Goal: Task Accomplishment & Management: Use online tool/utility

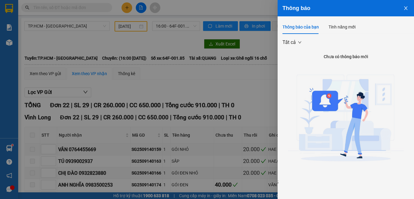
click at [405, 8] on icon "close" at bounding box center [406, 8] width 5 height 5
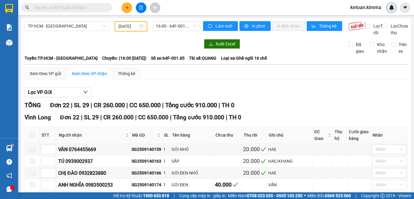
click at [391, 9] on img at bounding box center [391, 7] width 5 height 5
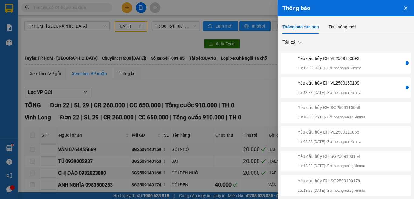
click at [404, 6] on icon "close" at bounding box center [406, 8] width 5 height 5
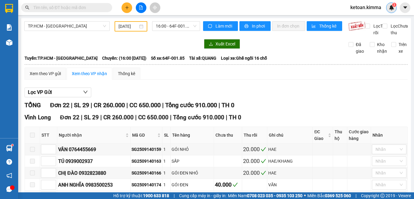
click at [390, 7] on img at bounding box center [391, 7] width 5 height 5
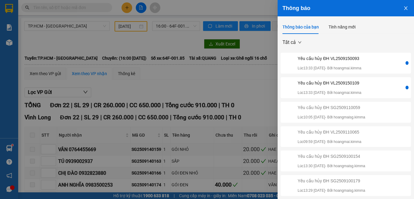
drag, startPoint x: 401, startPoint y: 8, endPoint x: 393, endPoint y: 18, distance: 13.4
click at [404, 8] on icon "close" at bounding box center [406, 8] width 5 height 5
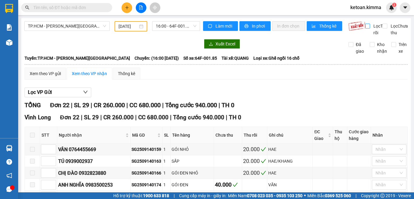
type input "[DATE]"
click at [391, 8] on img at bounding box center [391, 7] width 5 height 5
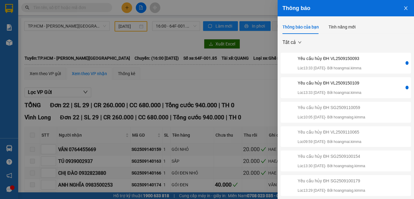
click at [332, 84] on div "Yêu cầu hủy ĐH VL2509150109" at bounding box center [330, 83] width 64 height 7
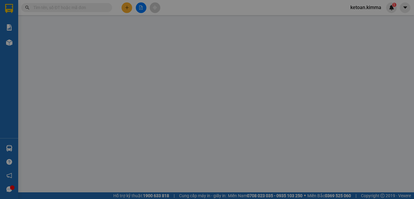
type input "0000000000"
type input "PHONG"
type input "50.000"
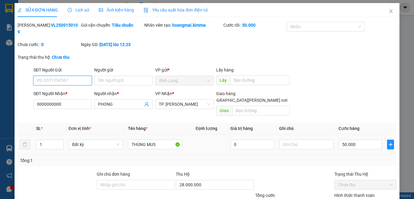
scroll to position [39, 0]
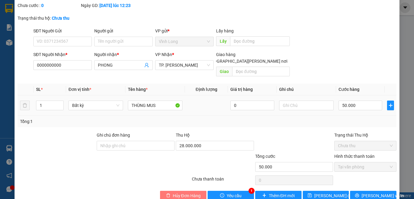
click at [178, 193] on span "Hủy Đơn Hàng" at bounding box center [187, 196] width 28 height 7
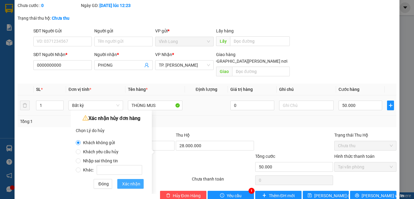
click at [125, 185] on span "Xác nhận" at bounding box center [131, 184] width 18 height 7
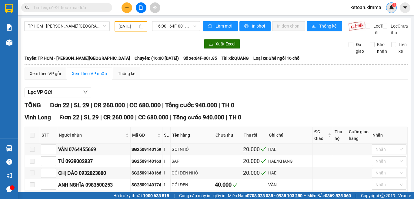
click at [392, 7] on img at bounding box center [391, 7] width 5 height 5
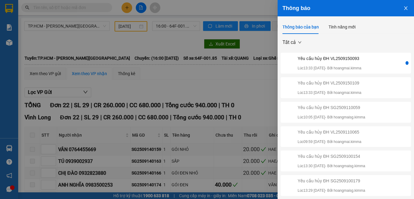
click at [330, 67] on p "Lúc 13:33 15/09/2025 - Bởi hoangmai.kimma" at bounding box center [330, 68] width 64 height 6
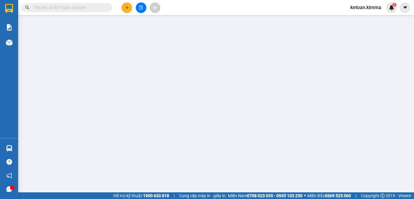
type input "00000000000"
type input "NGỌC LY"
type input "130.000"
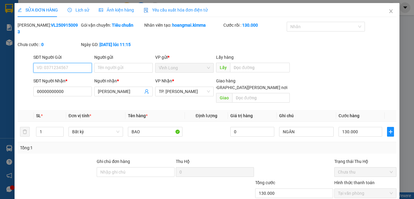
scroll to position [26, 0]
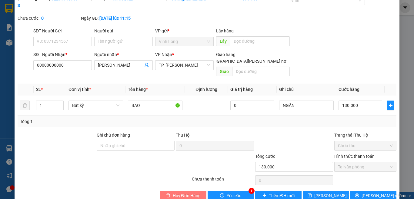
click at [177, 187] on div "SỬA ĐƠN HÀNG Lịch sử Ảnh kiện hàng Yêu cầu xuất hóa đơn điện tử Total Paid Fee …" at bounding box center [207, 91] width 385 height 229
click at [176, 193] on span "Hủy Đơn Hàng" at bounding box center [187, 196] width 28 height 7
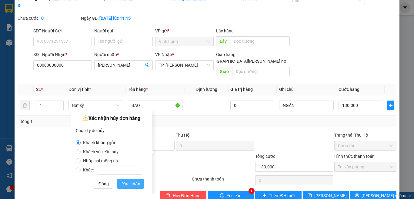
click at [127, 184] on span "Xác nhận" at bounding box center [131, 184] width 18 height 7
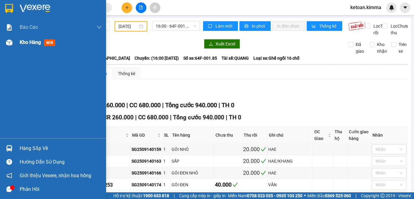
click at [29, 42] on span "Kho hàng" at bounding box center [30, 42] width 21 height 6
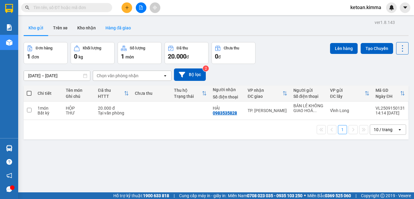
click at [116, 22] on button "Hàng đã giao" at bounding box center [118, 28] width 35 height 15
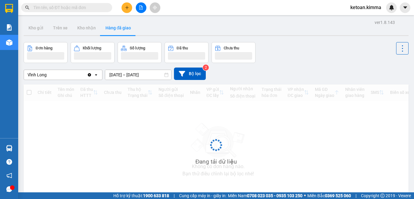
click at [119, 25] on button "Hàng đã giao" at bounding box center [118, 28] width 35 height 15
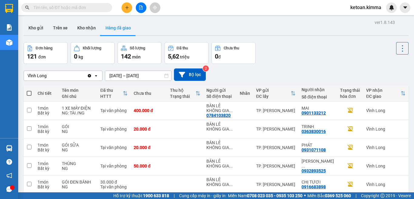
click at [146, 77] on input "14/09/2025 – 14/09/2025" at bounding box center [138, 76] width 66 height 10
drag, startPoint x: 318, startPoint y: 46, endPoint x: 318, endPoint y: 54, distance: 7.3
click at [318, 46] on div "Đơn hàng 121 đơn Khối lượng 0 kg Số lượng 142 món Đã thu 5,62 triệu Chưa thu 0 đ" at bounding box center [216, 53] width 385 height 22
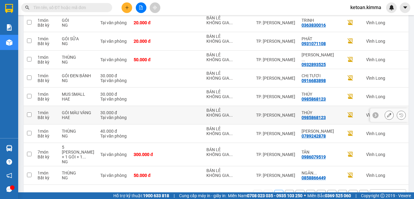
scroll to position [131, 0]
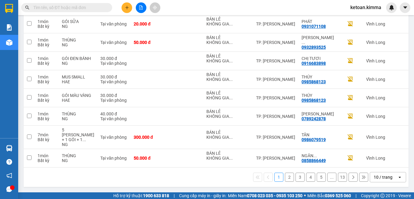
click at [385, 175] on div "10 / trang" at bounding box center [383, 177] width 19 height 6
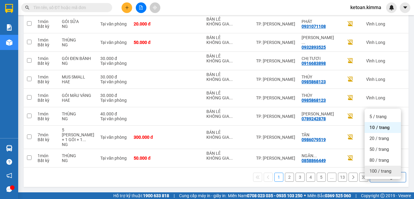
click at [375, 168] on span "100 / trang" at bounding box center [381, 171] width 22 height 6
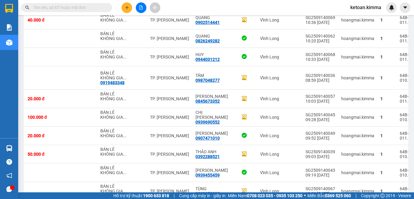
scroll to position [1810, 0]
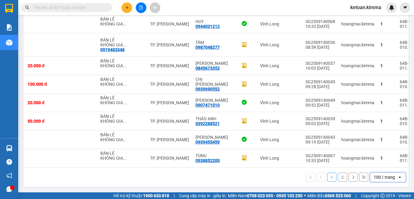
click at [338, 179] on button "2" at bounding box center [342, 177] width 9 height 9
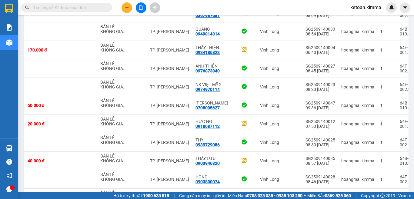
scroll to position [330, 0]
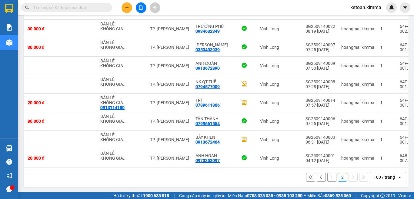
click at [329, 180] on button "1" at bounding box center [331, 177] width 9 height 9
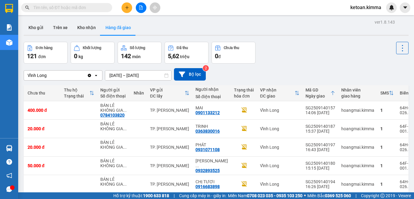
scroll to position [0, 0]
click at [59, 77] on div "Vĩnh Long" at bounding box center [55, 76] width 63 height 10
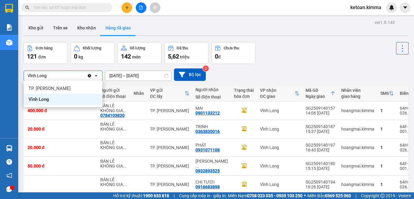
click at [41, 99] on span "Vĩnh Long" at bounding box center [39, 99] width 21 height 6
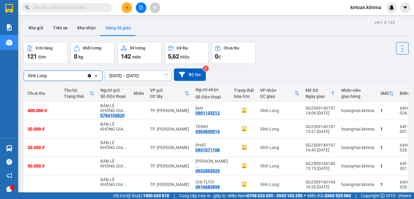
drag, startPoint x: 43, startPoint y: 98, endPoint x: 71, endPoint y: 96, distance: 28.3
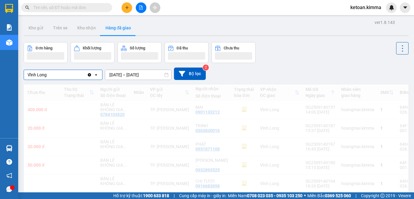
drag, startPoint x: 71, startPoint y: 96, endPoint x: 50, endPoint y: 74, distance: 29.8
click at [166, 75] on icon at bounding box center [166, 75] width 4 height 4
click at [50, 74] on div "Vĩnh Long" at bounding box center [55, 75] width 63 height 10
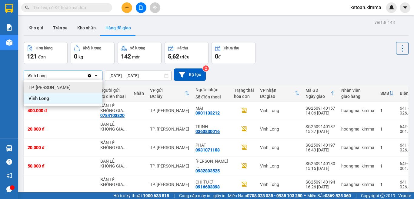
click at [40, 89] on span "TP. [PERSON_NAME]" at bounding box center [50, 88] width 42 height 6
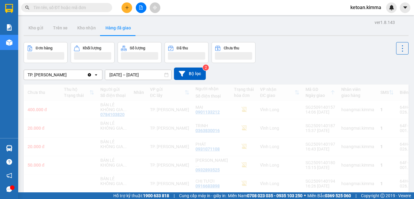
click at [163, 76] on input "14/09/2025 – 14/09/2025" at bounding box center [138, 75] width 66 height 10
drag, startPoint x: 165, startPoint y: 75, endPoint x: 162, endPoint y: 81, distance: 6.6
click at [165, 75] on icon at bounding box center [166, 75] width 4 height 4
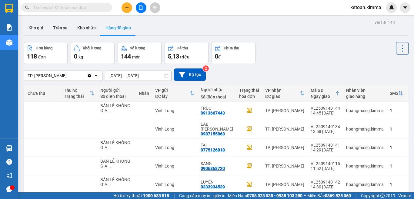
click at [151, 76] on input "14/09/2025 – 14/09/2025" at bounding box center [138, 76] width 66 height 10
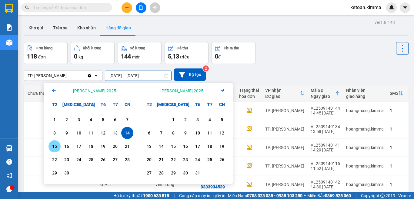
click at [54, 145] on div "15" at bounding box center [54, 146] width 8 height 7
click at [153, 77] on input "15/09/2025 – / /" at bounding box center [138, 76] width 66 height 10
click at [56, 143] on div "15" at bounding box center [54, 146] width 8 height 7
type input "[DATE] – [DATE]"
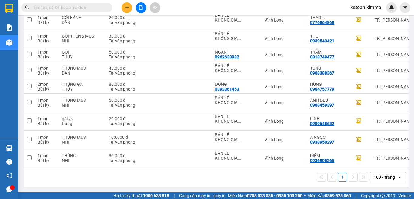
scroll to position [0, 110]
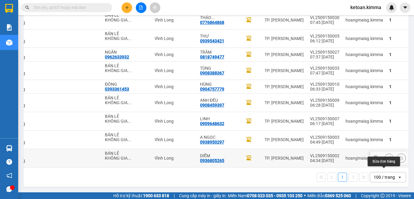
click at [387, 156] on icon at bounding box center [389, 158] width 4 height 4
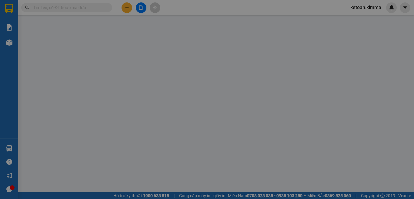
type input "BÁN LẺ KHÔNG GIAO HÓA ĐƠN"
type input "0936805265"
type input "DIỄM"
type input "30.000"
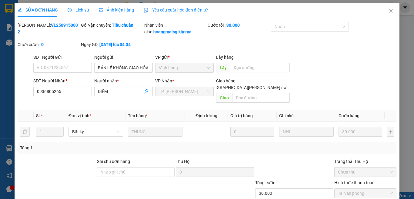
click at [177, 9] on span "Yêu cầu xuất hóa đơn điện tử" at bounding box center [176, 10] width 64 height 5
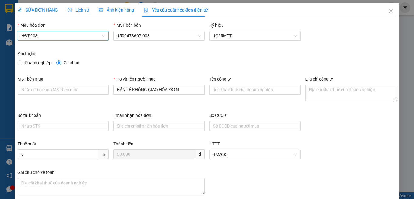
click at [49, 37] on span "HĐT-003" at bounding box center [63, 35] width 84 height 9
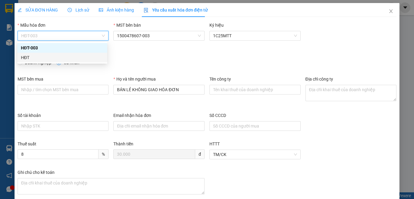
click at [24, 56] on div "HĐT" at bounding box center [62, 57] width 83 height 7
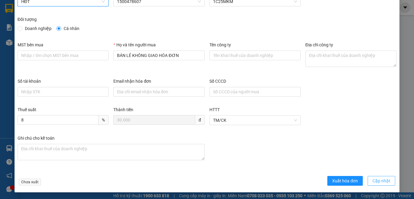
scroll to position [35, 0]
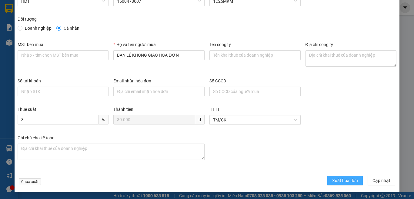
click at [334, 178] on span "Xuất hóa đơn" at bounding box center [345, 180] width 26 height 7
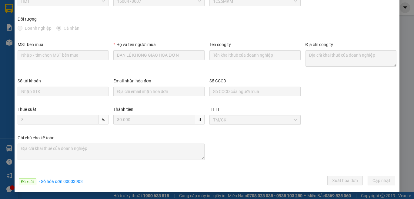
scroll to position [0, 0]
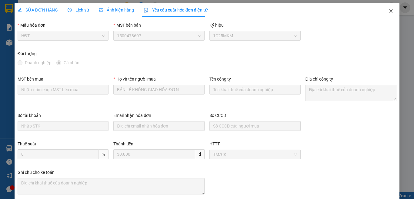
click at [389, 12] on icon "close" at bounding box center [391, 11] width 5 height 5
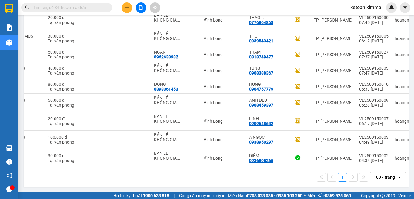
scroll to position [0, 110]
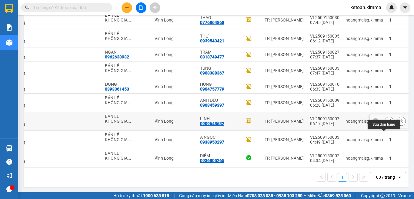
click at [387, 119] on icon at bounding box center [389, 121] width 4 height 4
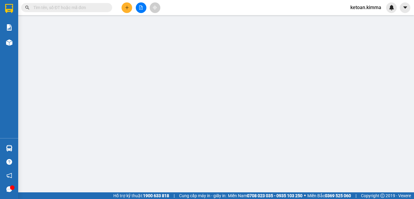
type input "BÁN LẺ KHÔNG GIAO HÓA ĐƠN"
type input "0909648632"
type input "LINH"
type input "20.000"
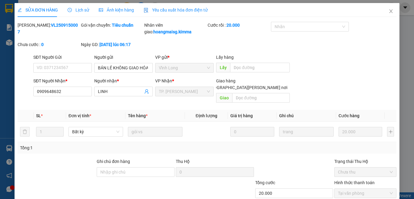
click at [185, 10] on span "Yêu cầu xuất hóa đơn điện tử" at bounding box center [176, 10] width 64 height 5
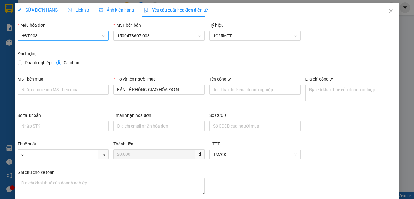
click at [34, 35] on span "HĐT-003" at bounding box center [63, 35] width 84 height 9
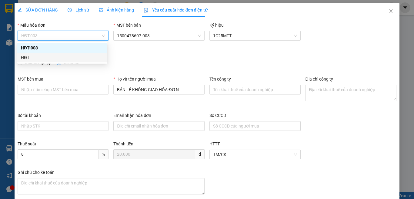
click at [30, 57] on div "HĐT" at bounding box center [62, 57] width 83 height 7
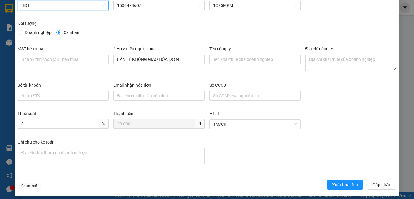
scroll to position [35, 0]
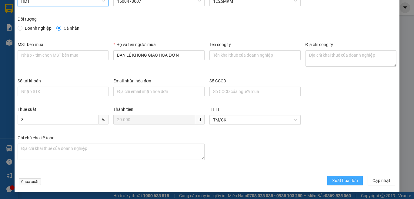
click at [342, 179] on span "Xuất hóa đơn" at bounding box center [345, 180] width 26 height 7
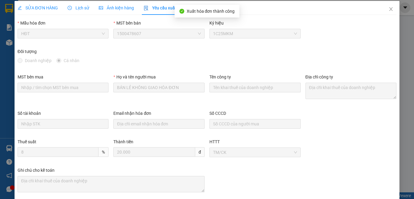
scroll to position [0, 0]
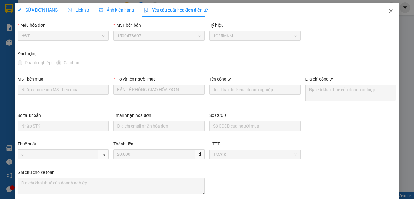
click at [389, 11] on icon "close" at bounding box center [391, 11] width 5 height 5
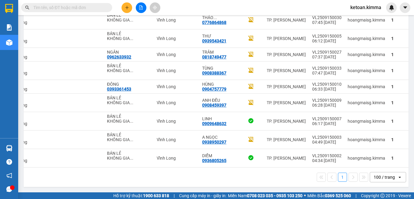
scroll to position [0, 110]
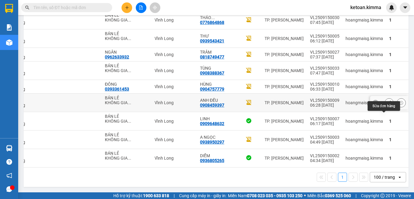
click at [387, 101] on icon at bounding box center [389, 103] width 4 height 4
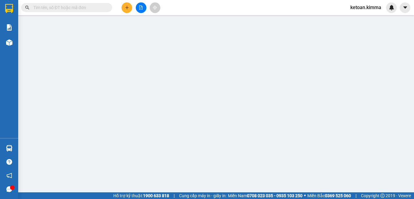
type input "BÁN LẺ KHÔNG GIAO HÓA ĐƠN"
type input "0908459397"
type input "ANH ĐỀU"
type input "50.000"
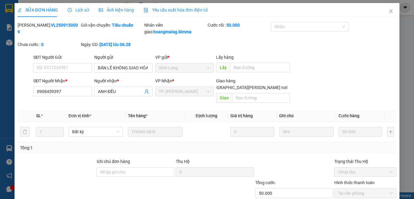
click at [166, 8] on span "Yêu cầu xuất hóa đơn điện tử" at bounding box center [176, 10] width 64 height 5
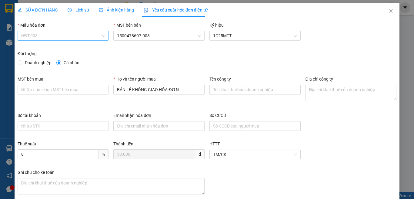
click at [44, 34] on span "HĐT-003" at bounding box center [63, 35] width 84 height 9
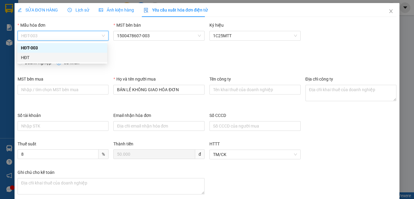
click at [24, 57] on div "HĐT" at bounding box center [62, 57] width 83 height 7
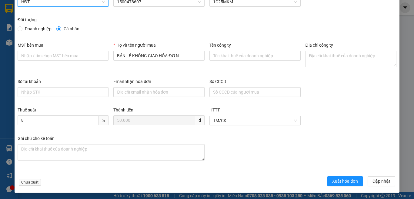
scroll to position [35, 0]
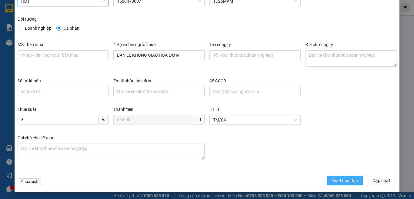
click at [344, 181] on span "Xuất hóa đơn" at bounding box center [345, 180] width 26 height 7
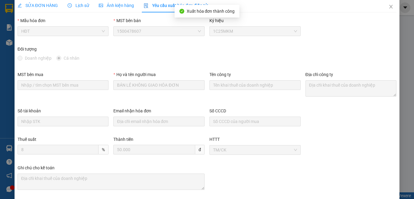
scroll to position [0, 0]
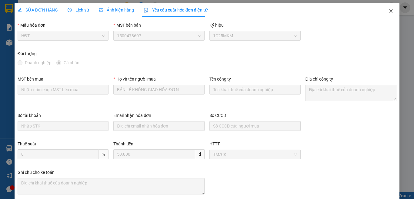
click at [389, 12] on icon "close" at bounding box center [391, 11] width 5 height 5
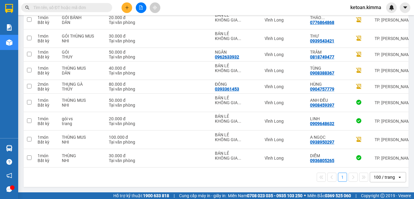
scroll to position [0, 110]
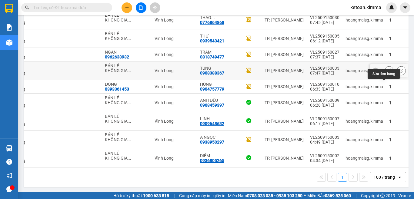
click at [387, 69] on icon at bounding box center [389, 71] width 4 height 4
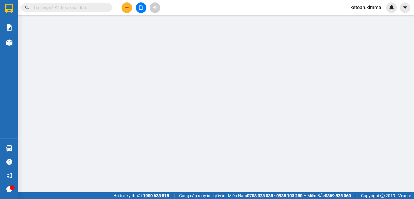
type input "BÁN LẺ KHÔNG GIAO HÓA ĐƠN"
type input "0908388367"
type input "TÙNG"
type input "40.000"
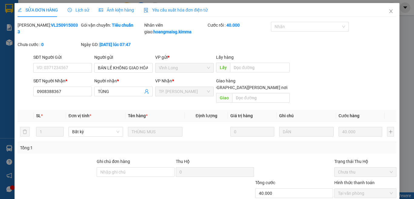
click at [162, 11] on span "Yêu cầu xuất hóa đơn điện tử" at bounding box center [176, 10] width 64 height 5
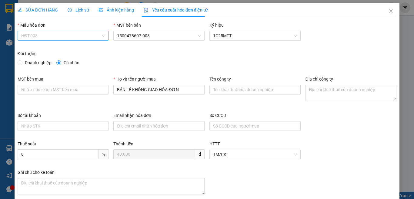
click at [50, 36] on span "HĐT-003" at bounding box center [63, 35] width 84 height 9
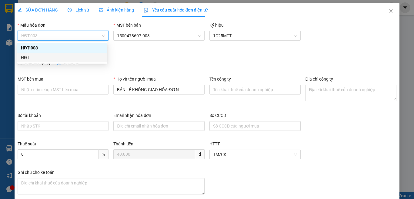
click at [31, 58] on div "HĐT" at bounding box center [62, 57] width 83 height 7
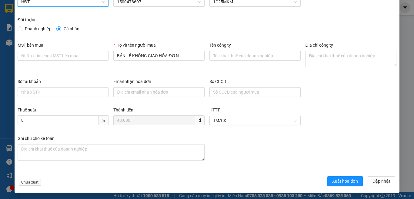
scroll to position [35, 0]
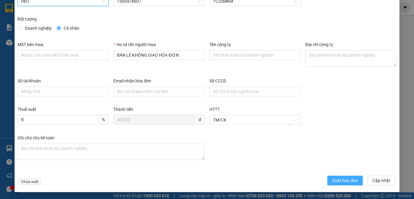
click at [344, 181] on span "Xuất hóa đơn" at bounding box center [345, 180] width 26 height 7
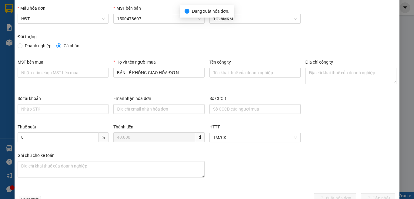
scroll to position [0, 0]
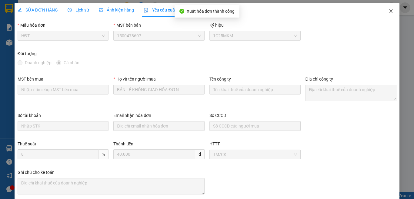
click at [389, 9] on icon "close" at bounding box center [391, 11] width 5 height 5
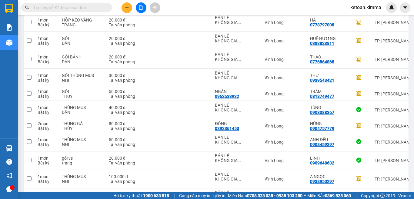
scroll to position [596, 0]
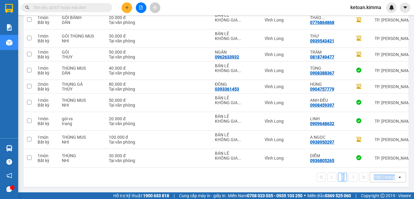
drag, startPoint x: 308, startPoint y: 168, endPoint x: 391, endPoint y: 177, distance: 84.2
click at [391, 177] on div "1 100 / trang open" at bounding box center [216, 177] width 385 height 19
click at [267, 176] on div "1 100 / trang open" at bounding box center [216, 177] width 380 height 10
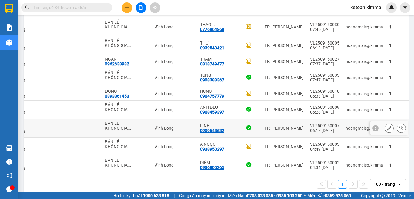
scroll to position [566, 0]
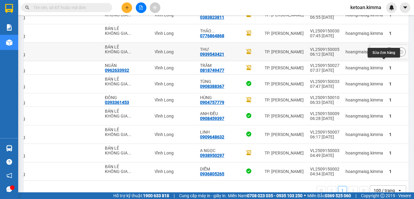
click at [387, 54] on icon at bounding box center [389, 52] width 4 height 4
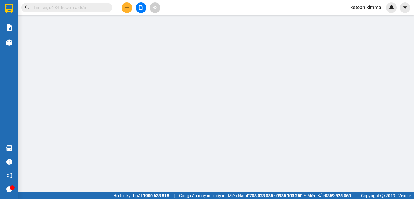
type input "BÁN LẺ KHÔNG GIAO HÓA ĐƠN"
type input "0939543421"
type input "THƯ"
type input "30.000"
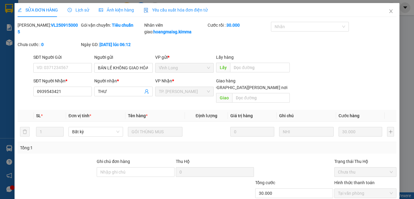
drag, startPoint x: 186, startPoint y: 11, endPoint x: 174, endPoint y: 11, distance: 11.5
click at [185, 11] on span "Yêu cầu xuất hóa đơn điện tử" at bounding box center [176, 10] width 64 height 5
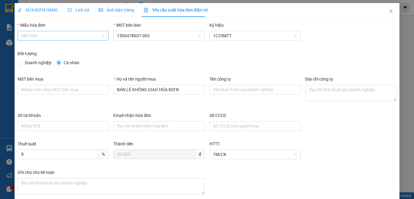
click at [44, 32] on span "HĐT-003" at bounding box center [63, 35] width 84 height 9
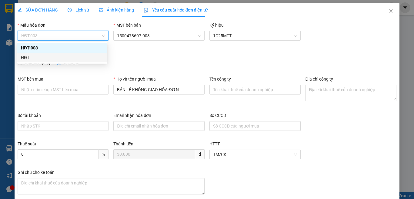
click at [27, 56] on div "HĐT" at bounding box center [62, 57] width 83 height 7
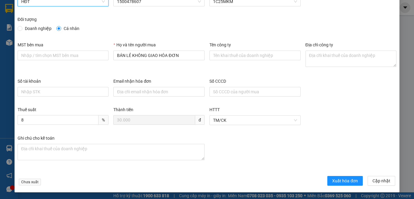
scroll to position [35, 0]
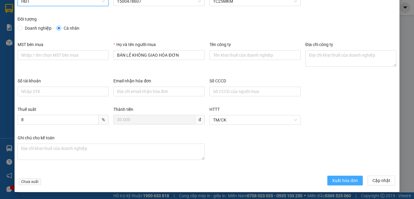
click at [334, 181] on span "Xuất hóa đơn" at bounding box center [345, 180] width 26 height 7
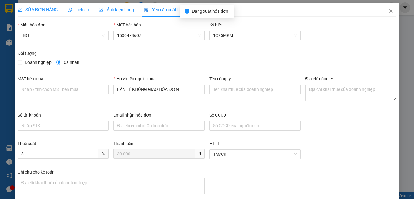
scroll to position [0, 0]
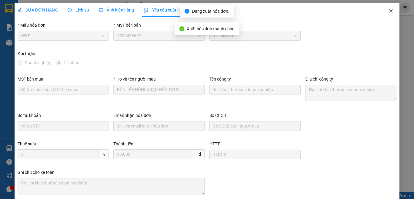
click at [390, 11] on icon "close" at bounding box center [391, 11] width 3 height 4
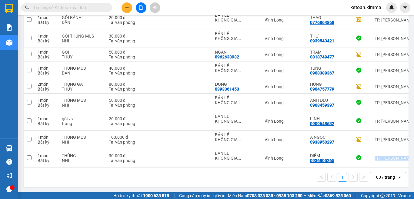
scroll to position [0, 90]
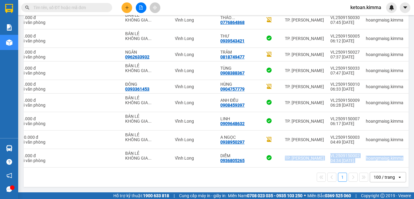
drag, startPoint x: 303, startPoint y: 165, endPoint x: 414, endPoint y: 163, distance: 110.4
click at [414, 163] on main "ver 1.8.143 Kho gửi Trên xe Kho nhận Hàng đã giao Đơn hàng 37 đơn Khối lượng 0 …" at bounding box center [207, 96] width 414 height 193
click at [265, 173] on div "1 100 / trang open" at bounding box center [216, 177] width 380 height 10
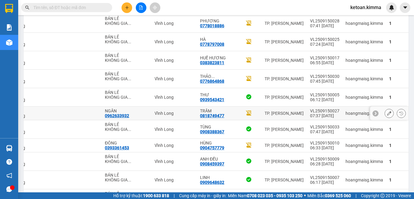
scroll to position [505, 0]
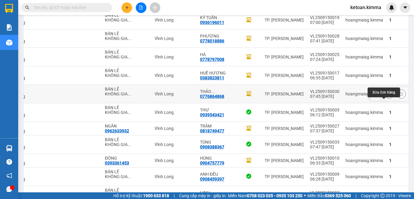
click at [387, 96] on icon at bounding box center [389, 94] width 4 height 4
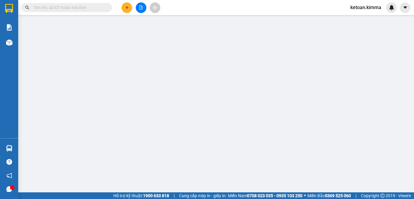
type input "BÁN LẺ KHÔNG GIAO HÓA ĐƠN"
type input "0776864868"
type input "THẢO NGUYÊN"
type input "20.000"
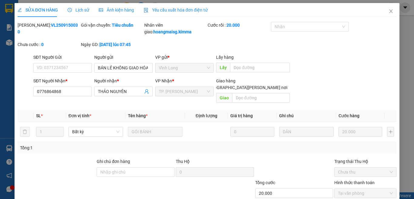
click at [192, 10] on span "Yêu cầu xuất hóa đơn điện tử" at bounding box center [176, 10] width 64 height 5
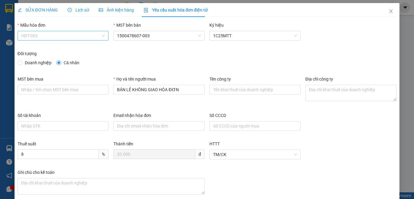
click at [36, 39] on span "HĐT-003" at bounding box center [63, 35] width 84 height 9
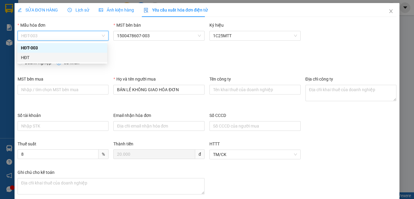
click at [24, 61] on div "HĐT" at bounding box center [62, 57] width 83 height 7
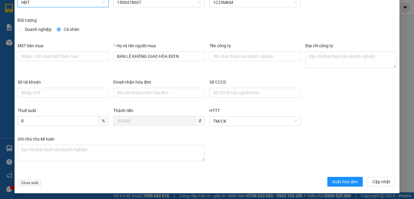
scroll to position [35, 0]
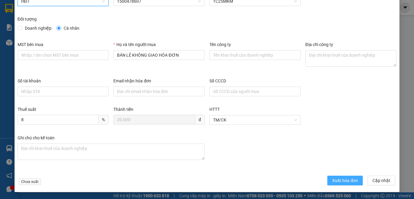
click at [333, 183] on span "Xuất hóa đơn" at bounding box center [345, 180] width 26 height 7
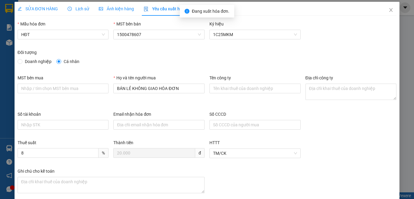
scroll to position [0, 0]
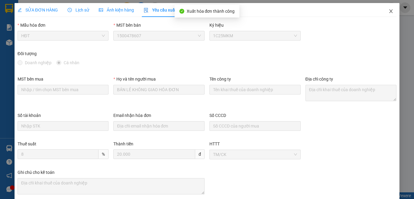
drag, startPoint x: 388, startPoint y: 11, endPoint x: 357, endPoint y: 17, distance: 31.5
click at [389, 11] on icon "close" at bounding box center [391, 11] width 5 height 5
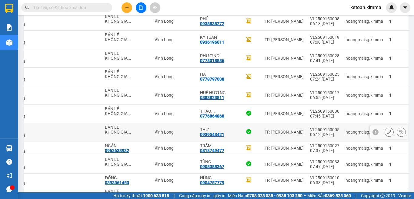
scroll to position [494, 0]
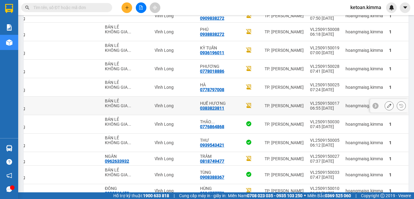
click at [385, 111] on button at bounding box center [389, 106] width 8 height 11
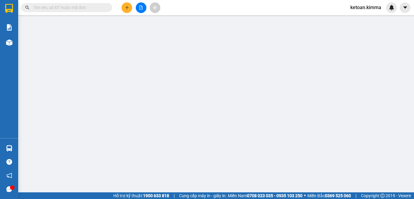
type input "BÁN LẺ KHÔNG GIAO HÓA ĐƠN"
type input "0383823811"
type input "HUẾ HƯƠNG"
type input "20.000"
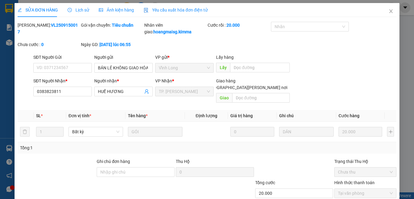
click at [183, 8] on span "Yêu cầu xuất hóa đơn điện tử" at bounding box center [176, 10] width 64 height 5
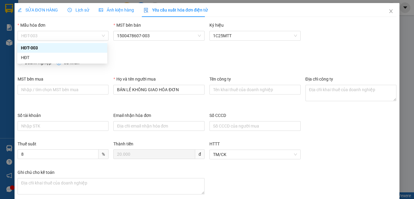
drag, startPoint x: 45, startPoint y: 38, endPoint x: 35, endPoint y: 46, distance: 13.6
click at [46, 38] on span "HĐT-003" at bounding box center [63, 35] width 84 height 9
click at [26, 58] on div "HĐT" at bounding box center [62, 57] width 83 height 7
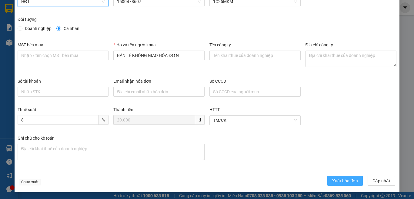
scroll to position [35, 0]
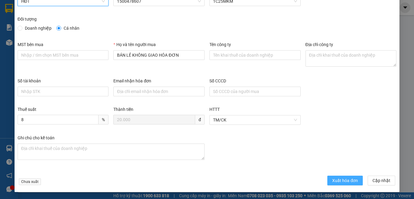
click at [343, 180] on span "Xuất hóa đơn" at bounding box center [345, 180] width 26 height 7
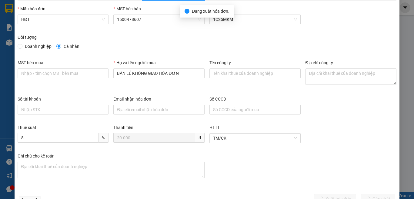
scroll to position [0, 0]
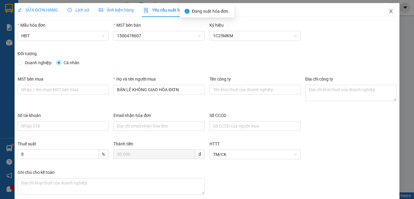
click at [389, 11] on icon "close" at bounding box center [391, 11] width 5 height 5
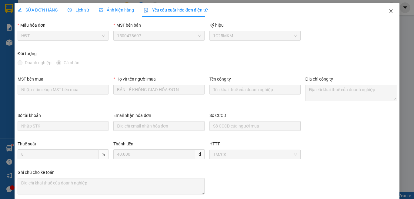
click at [386, 9] on span "Close" at bounding box center [391, 11] width 17 height 17
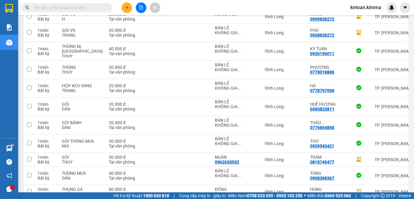
scroll to position [615, 0]
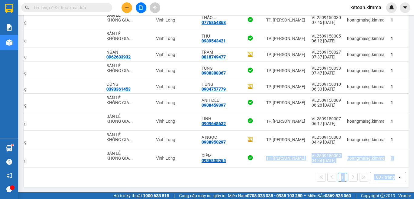
drag, startPoint x: 314, startPoint y: 165, endPoint x: 414, endPoint y: 176, distance: 101.0
click at [414, 176] on main "ver 1.8.143 Kho gửi Trên xe Kho nhận Hàng đã giao Đơn hàng 38 đơn Khối lượng 0 …" at bounding box center [207, 96] width 414 height 193
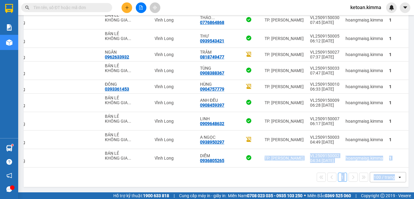
click at [280, 184] on div "1 100 / trang open" at bounding box center [216, 177] width 385 height 19
click at [266, 183] on div "1 100 / trang open" at bounding box center [216, 177] width 385 height 19
click at [280, 185] on div "1 100 / trang open" at bounding box center [216, 177] width 385 height 19
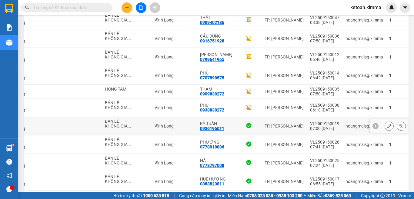
scroll to position [403, 0]
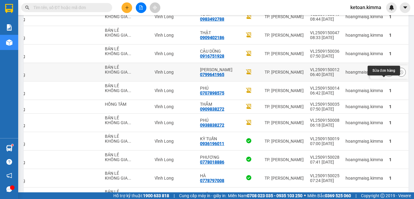
click at [387, 74] on icon at bounding box center [389, 72] width 4 height 4
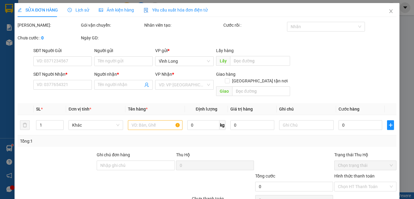
type input "BÁN LẺ KHÔNG GIAO HÓA ĐƠN"
type input "0799641965"
type input "VƯƠNG ANH"
type input "HAE G"
type input "70.000"
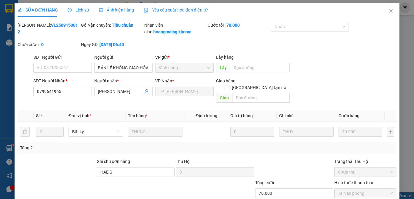
click at [168, 8] on span "Yêu cầu xuất hóa đơn điện tử" at bounding box center [176, 10] width 64 height 5
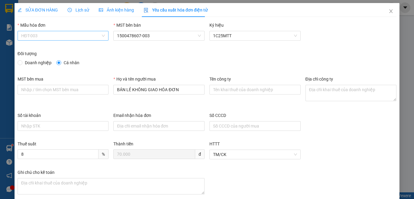
click at [36, 37] on span "HĐT-003" at bounding box center [63, 35] width 84 height 9
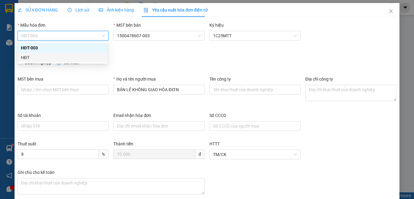
click at [24, 58] on div "HĐT" at bounding box center [62, 57] width 83 height 7
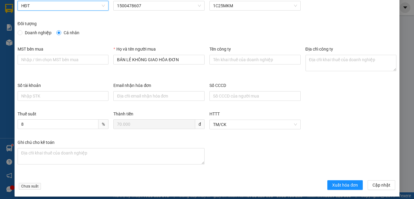
scroll to position [35, 0]
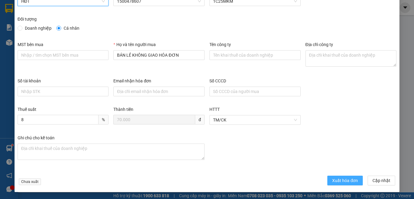
click at [337, 180] on span "Xuất hóa đơn" at bounding box center [345, 180] width 26 height 7
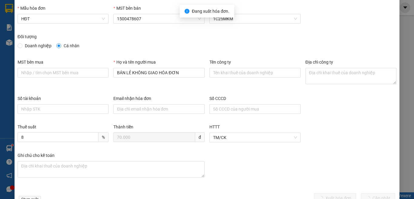
scroll to position [0, 0]
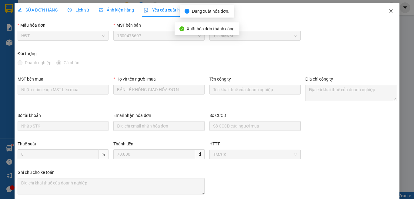
click at [389, 11] on icon "close" at bounding box center [391, 11] width 5 height 5
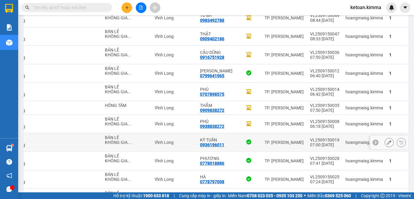
scroll to position [372, 0]
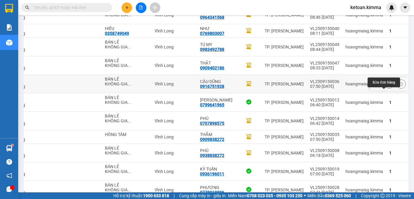
click at [387, 89] on button at bounding box center [389, 84] width 8 height 11
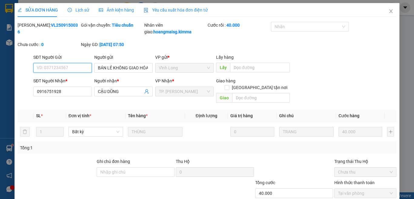
type input "BÁN LẺ KHÔNG GIAO HÓA ĐƠN"
type input "0916751928"
type input "CẬU DŨNG"
type input "40.000"
click at [173, 9] on span "Yêu cầu xuất hóa đơn điện tử" at bounding box center [176, 10] width 64 height 5
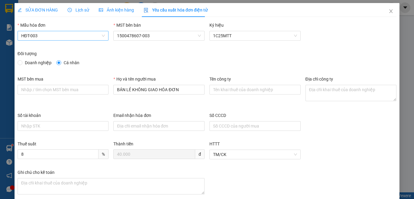
click at [61, 38] on span "HĐT-003" at bounding box center [63, 35] width 84 height 9
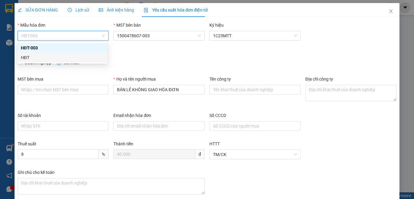
click at [25, 58] on div "HĐT" at bounding box center [62, 57] width 83 height 7
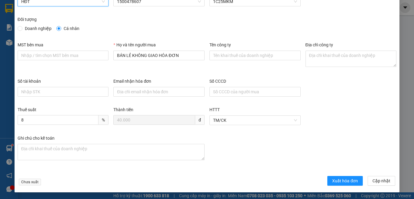
scroll to position [35, 0]
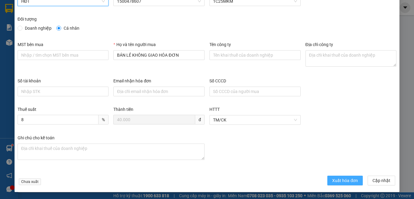
click at [340, 183] on span "Xuất hóa đơn" at bounding box center [345, 180] width 26 height 7
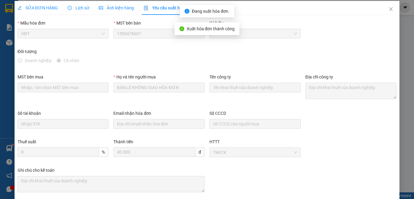
scroll to position [0, 0]
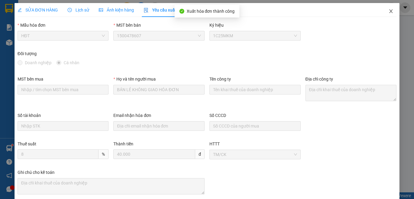
click at [390, 10] on icon "close" at bounding box center [391, 11] width 3 height 4
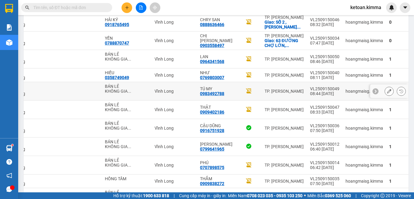
scroll to position [312, 0]
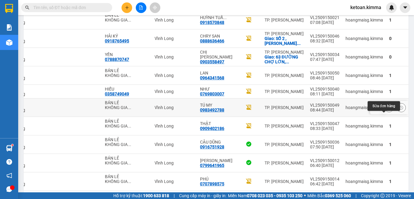
click at [387, 110] on icon at bounding box center [389, 108] width 4 height 4
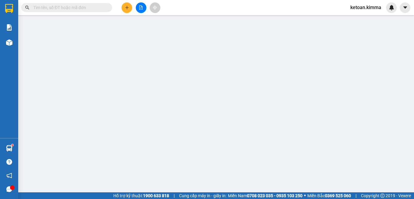
type input "BÁN LẺ KHÔNG GIAO HOÁ ĐƠN"
type input "0983492788"
type input "TÚ MY"
type input "20.000"
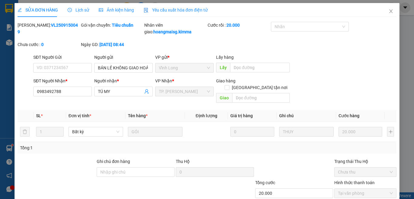
click at [189, 8] on span "Yêu cầu xuất hóa đơn điện tử" at bounding box center [176, 10] width 64 height 5
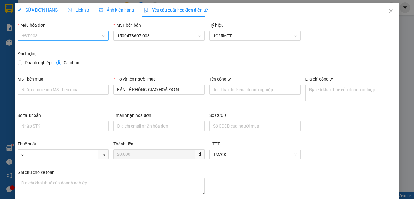
click at [47, 37] on span "HĐT-003" at bounding box center [63, 35] width 84 height 9
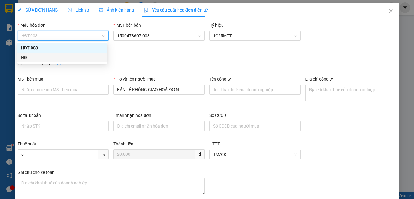
click at [34, 57] on div "HĐT" at bounding box center [62, 57] width 83 height 7
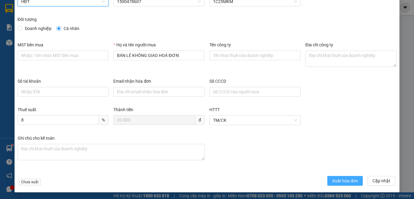
scroll to position [35, 0]
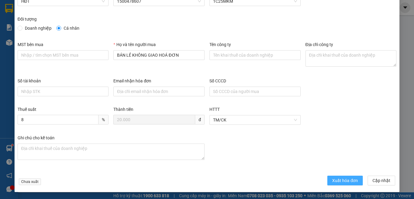
click at [340, 182] on span "Xuất hóa đơn" at bounding box center [345, 180] width 26 height 7
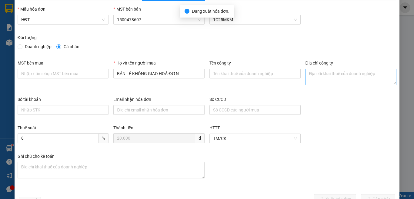
scroll to position [0, 0]
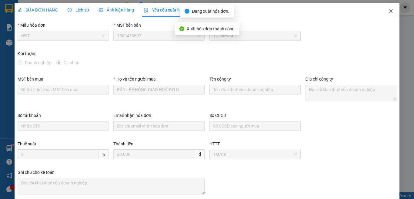
click at [390, 11] on icon "close" at bounding box center [391, 11] width 3 height 4
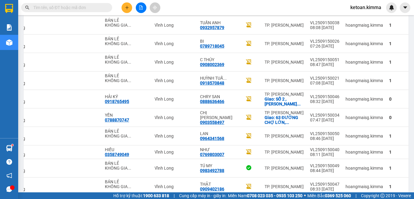
scroll to position [243, 0]
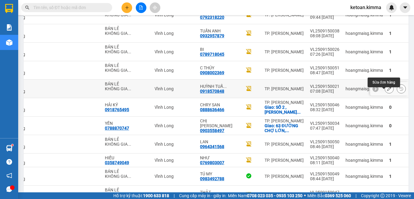
click at [387, 91] on icon at bounding box center [389, 89] width 4 height 4
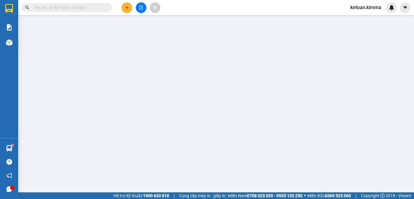
type input "BÁN LẺ KHÔNG GIAO HÓA ĐƠN"
type input "0918570848"
type input "HUỲNH TUẤN LINH"
type input "HAE G"
type input "30.000"
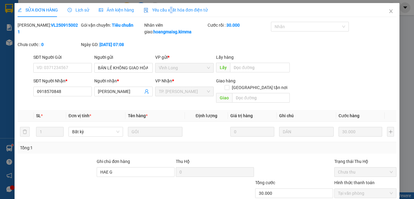
drag, startPoint x: 169, startPoint y: 9, endPoint x: 99, endPoint y: 7, distance: 69.8
click at [169, 9] on span "Yêu cầu xuất hóa đơn điện tử" at bounding box center [176, 10] width 64 height 5
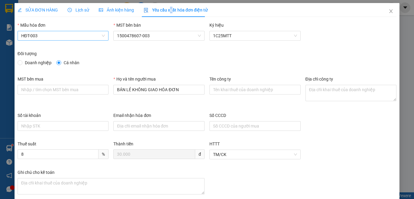
click at [40, 36] on span "HĐT-003" at bounding box center [63, 35] width 84 height 9
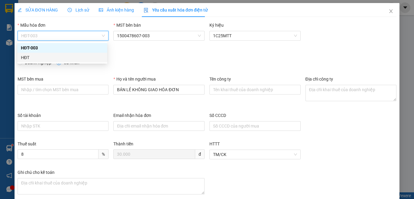
click at [36, 57] on div "HĐT" at bounding box center [62, 57] width 83 height 7
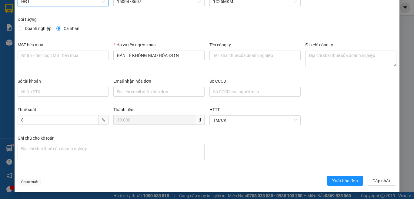
scroll to position [35, 0]
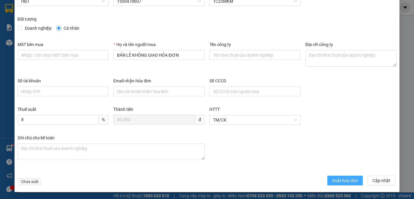
click at [336, 181] on span "Xuất hóa đơn" at bounding box center [345, 180] width 26 height 7
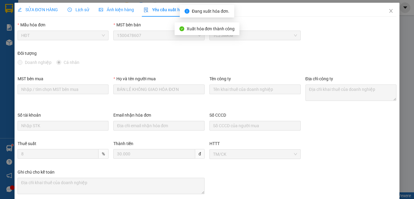
scroll to position [0, 0]
drag, startPoint x: 385, startPoint y: 11, endPoint x: 410, endPoint y: 143, distance: 134.3
click at [389, 11] on icon "close" at bounding box center [391, 11] width 5 height 5
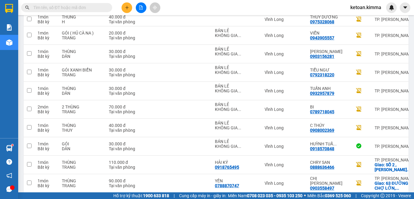
scroll to position [173, 0]
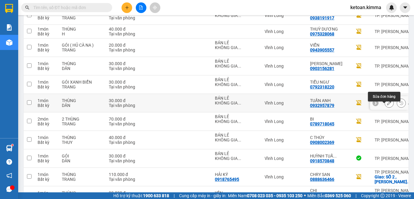
click at [387, 105] on icon at bounding box center [389, 103] width 4 height 4
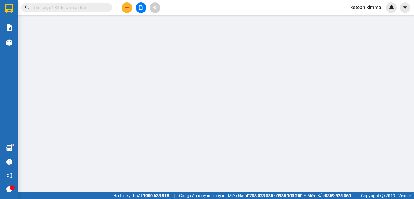
type input "BÁN LẺ KHÔNG GIAO HÓA ĐƠN"
type input "0932957879"
type input "TUẤN ANH"
type input "HAE G"
type input "30.000"
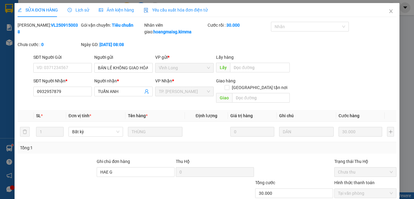
drag, startPoint x: 172, startPoint y: 9, endPoint x: 161, endPoint y: 15, distance: 12.8
click at [172, 10] on span "Yêu cầu xuất hóa đơn điện tử" at bounding box center [176, 10] width 64 height 5
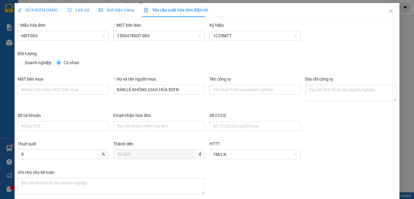
click at [70, 29] on div "Mẫu hóa đơn" at bounding box center [63, 26] width 91 height 9
drag, startPoint x: 69, startPoint y: 37, endPoint x: 52, endPoint y: 46, distance: 18.6
click at [68, 37] on span "HĐT-003" at bounding box center [63, 35] width 84 height 9
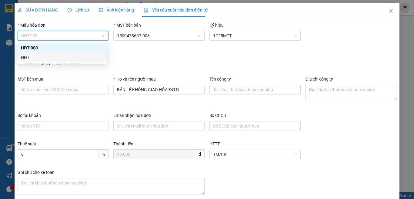
click at [36, 60] on div "HĐT" at bounding box center [62, 57] width 83 height 7
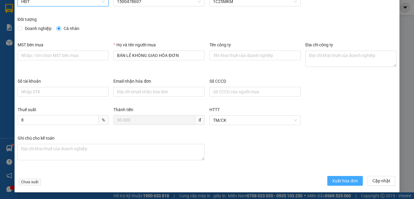
scroll to position [35, 0]
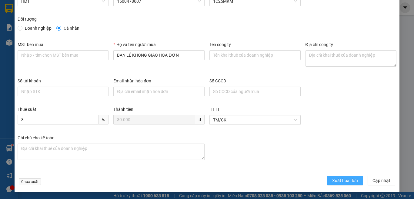
click at [343, 179] on span "Xuất hóa đơn" at bounding box center [345, 180] width 26 height 7
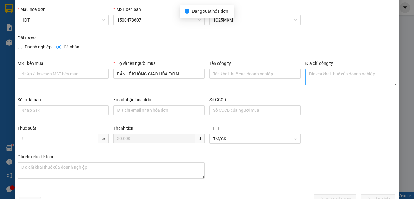
scroll to position [0, 0]
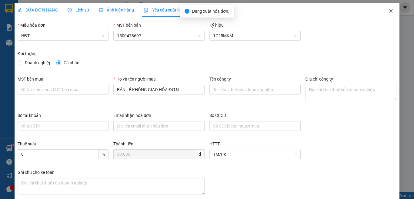
drag, startPoint x: 387, startPoint y: 11, endPoint x: 332, endPoint y: 199, distance: 196.0
click at [389, 11] on icon "close" at bounding box center [391, 11] width 5 height 5
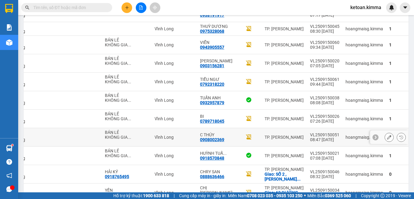
scroll to position [146, 0]
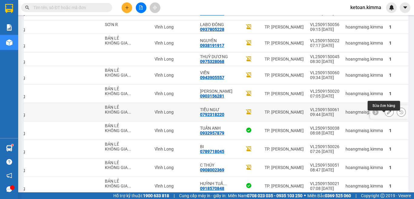
click at [387, 114] on icon at bounding box center [389, 112] width 4 height 4
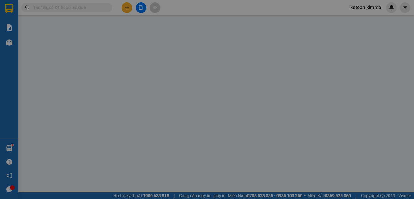
type input "BÁN LẺ KHÔNG GIAO HOÁ ĐƠN"
type input "0792318220"
type input "TIỂU NGƯ"
type input "HAE G"
type input "30.000"
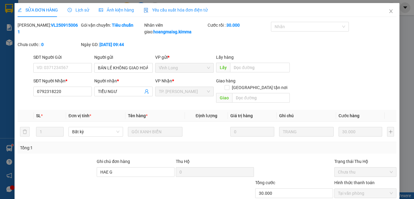
drag, startPoint x: 181, startPoint y: 8, endPoint x: 173, endPoint y: 10, distance: 7.9
click at [181, 8] on span "Yêu cầu xuất hóa đơn điện tử" at bounding box center [176, 10] width 64 height 5
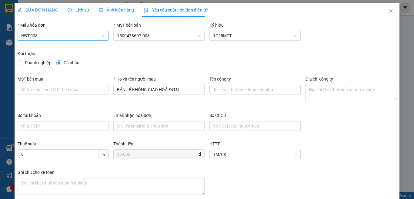
click at [49, 35] on span "HĐT-003" at bounding box center [63, 35] width 84 height 9
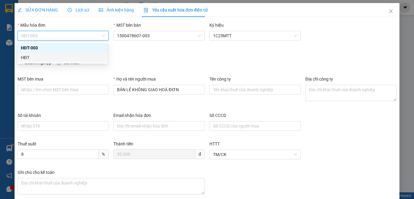
click at [24, 57] on div "HĐT" at bounding box center [62, 57] width 83 height 7
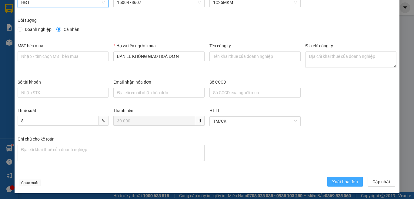
scroll to position [35, 0]
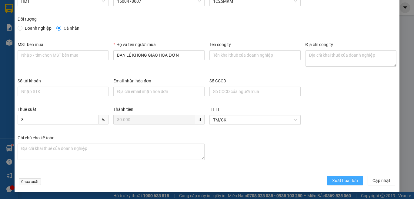
click at [341, 181] on span "Xuất hóa đơn" at bounding box center [345, 180] width 26 height 7
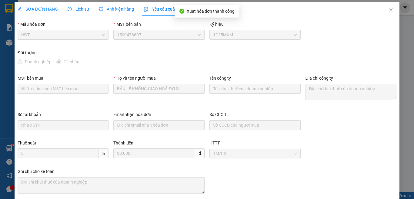
scroll to position [0, 0]
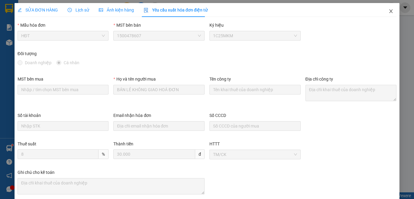
click at [389, 10] on icon "close" at bounding box center [391, 11] width 5 height 5
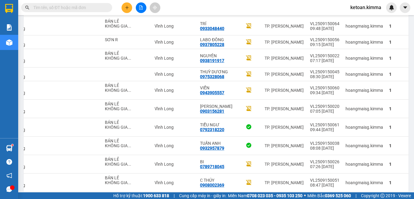
scroll to position [130, 0]
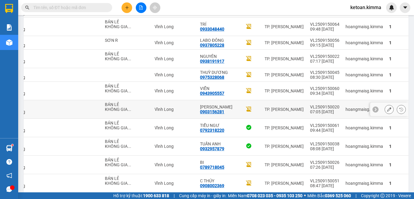
click at [387, 112] on icon at bounding box center [389, 109] width 4 height 4
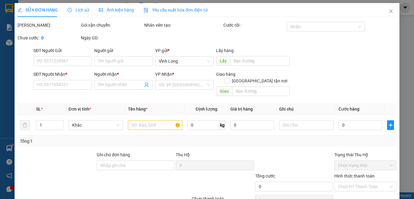
click at [170, 9] on span "Yêu cầu xuất hóa đơn điện tử" at bounding box center [176, 10] width 64 height 5
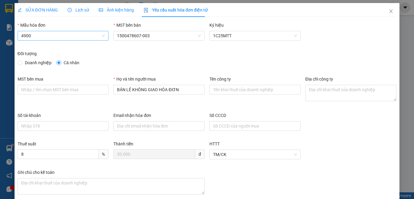
type input "8"
click at [50, 36] on span "HĐT-003" at bounding box center [63, 35] width 84 height 9
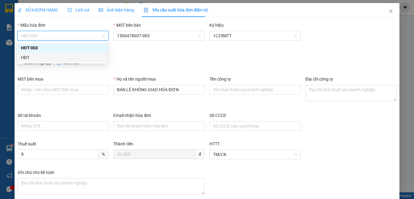
click at [27, 59] on div "HĐT" at bounding box center [62, 57] width 83 height 7
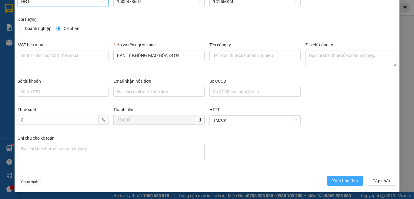
scroll to position [35, 0]
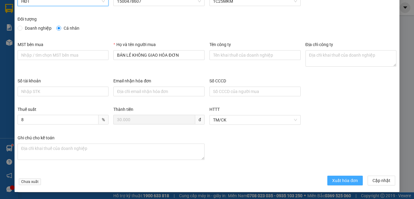
click at [345, 178] on span "Xuất hóa đơn" at bounding box center [345, 180] width 26 height 7
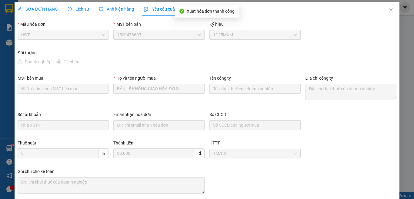
scroll to position [0, 0]
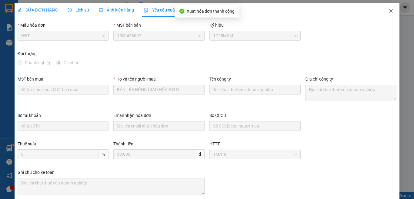
click at [389, 9] on icon "close" at bounding box center [391, 11] width 5 height 5
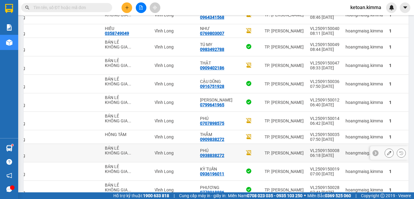
scroll to position [330, 0]
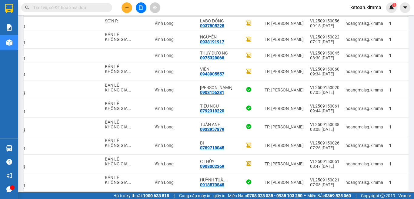
scroll to position [122, 0]
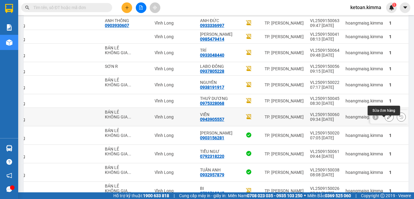
click at [386, 122] on button at bounding box center [389, 117] width 8 height 11
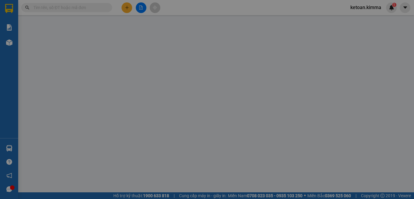
type input "BÁN LẺ KHÔNG GIAO HOÁ ĐƠN"
type input "0943905557"
type input "VIỄN"
type input "HAE G"
type input "20.000"
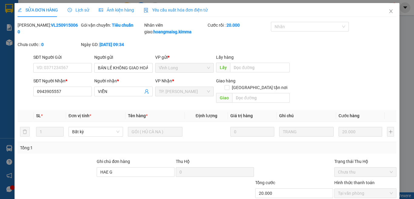
click at [180, 11] on span "Yêu cầu xuất hóa đơn điện tử" at bounding box center [176, 10] width 64 height 5
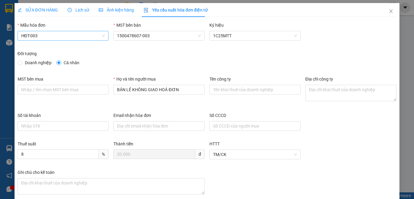
click at [42, 35] on span "HĐT-003" at bounding box center [63, 35] width 84 height 9
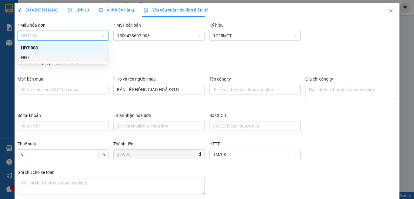
click at [28, 57] on div "HĐT" at bounding box center [62, 57] width 83 height 7
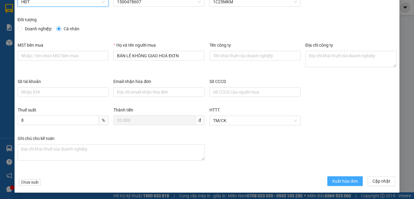
scroll to position [35, 0]
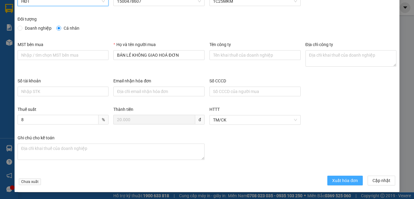
click at [342, 179] on span "Xuất hóa đơn" at bounding box center [345, 180] width 26 height 7
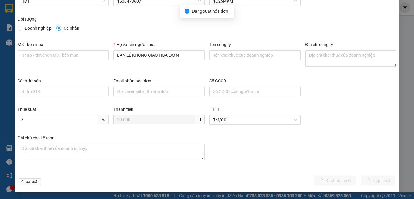
scroll to position [0, 0]
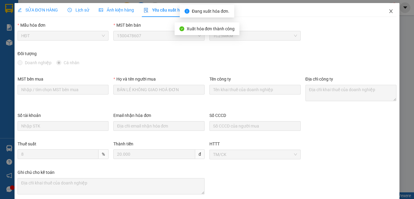
click at [390, 11] on icon "close" at bounding box center [391, 11] width 3 height 4
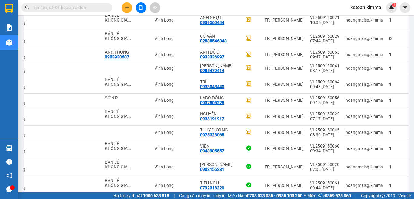
scroll to position [85, 0]
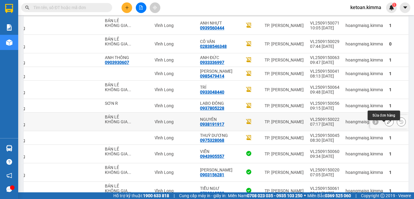
click at [387, 124] on icon at bounding box center [389, 122] width 4 height 4
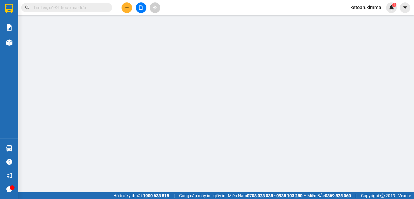
type input "BÁN LẺ KHÔNG GIAO HÓA ĐƠN"
type input "0938191917"
type input "NGUYÊN"
type input "HAE G"
type input "30.000"
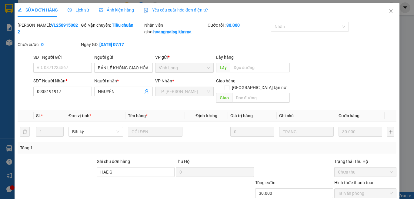
click at [171, 9] on span "Yêu cầu xuất hóa đơn điện tử" at bounding box center [176, 10] width 64 height 5
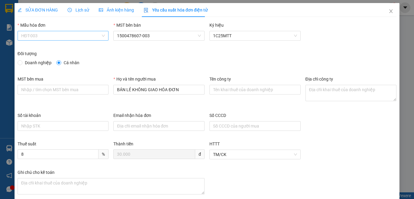
click at [48, 36] on span "HĐT-003" at bounding box center [63, 35] width 84 height 9
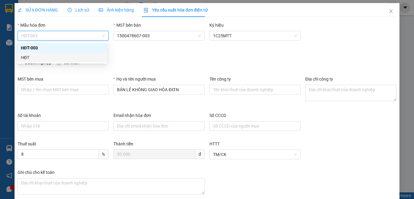
click at [29, 57] on div "HĐT" at bounding box center [62, 57] width 83 height 7
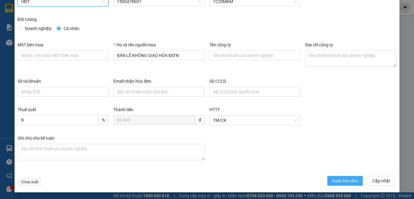
scroll to position [35, 0]
click at [333, 180] on span "Xuất hóa đơn" at bounding box center [345, 180] width 26 height 7
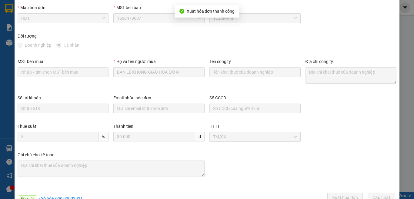
scroll to position [0, 0]
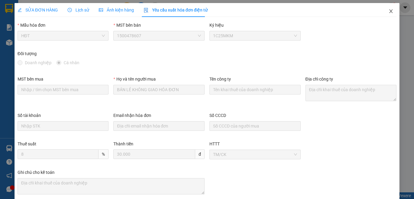
click at [389, 11] on icon "close" at bounding box center [391, 11] width 5 height 5
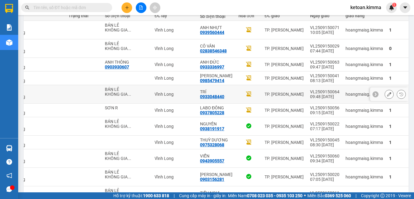
scroll to position [88, 0]
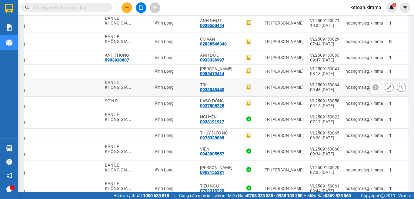
click at [387, 89] on icon at bounding box center [389, 87] width 4 height 4
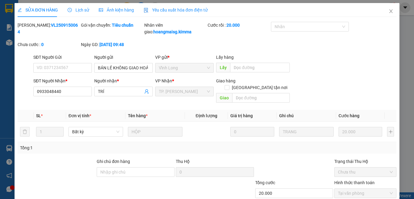
type input "BÁN LẺ KHÔNG GIAO HOÁ ĐƠN"
type input "0933048440"
type input "TRÍ"
type input "20.000"
click at [175, 10] on span "Yêu cầu xuất hóa đơn điện tử" at bounding box center [176, 10] width 64 height 5
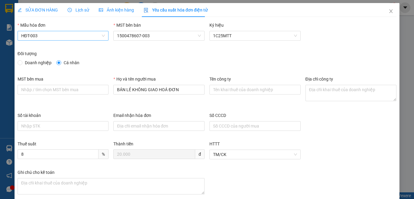
click at [47, 36] on span "HĐT-003" at bounding box center [63, 35] width 84 height 9
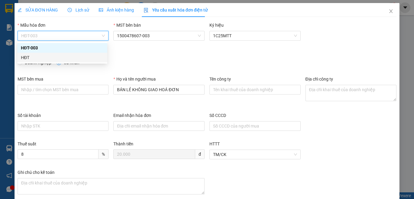
click at [27, 58] on div "HĐT" at bounding box center [62, 57] width 83 height 7
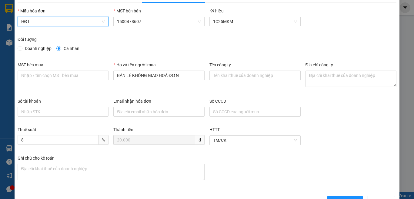
scroll to position [35, 0]
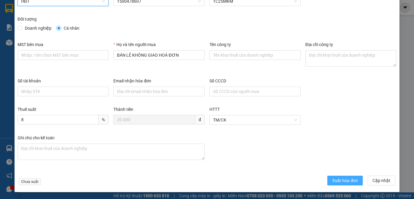
click at [345, 182] on span "Xuất hóa đơn" at bounding box center [345, 180] width 26 height 7
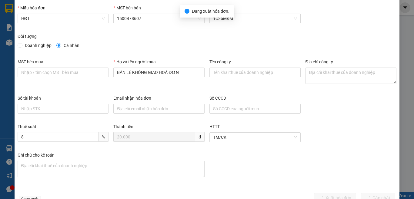
scroll to position [0, 0]
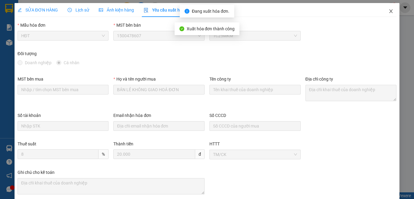
click at [389, 10] on icon "close" at bounding box center [391, 11] width 5 height 5
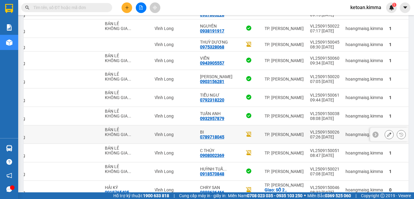
scroll to position [57, 0]
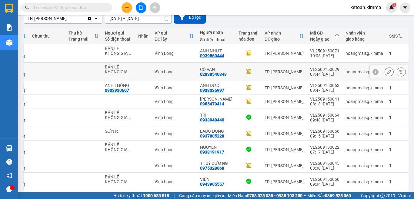
click at [386, 71] on button at bounding box center [389, 72] width 8 height 11
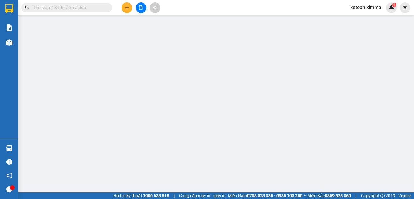
type input "BÁN LẺ KHÔNG GIAO HÓA ĐƠN"
type input "02838546348"
type input "CÔ VÂN"
type input "HAE G"
type input "20.000"
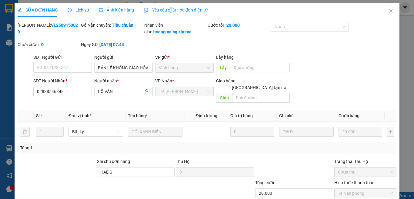
click at [169, 11] on span "Yêu cầu xuất hóa đơn điện tử" at bounding box center [176, 10] width 64 height 5
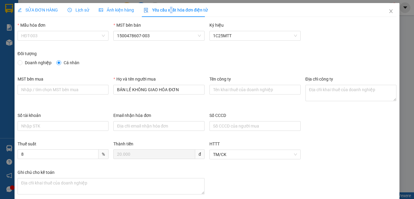
drag, startPoint x: 51, startPoint y: 33, endPoint x: 28, endPoint y: 47, distance: 27.4
click at [51, 33] on span "HĐT-003" at bounding box center [63, 35] width 84 height 9
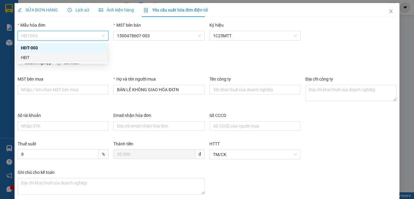
drag, startPoint x: 21, startPoint y: 58, endPoint x: 28, endPoint y: 58, distance: 7.6
click at [23, 58] on div "HĐT" at bounding box center [62, 58] width 90 height 10
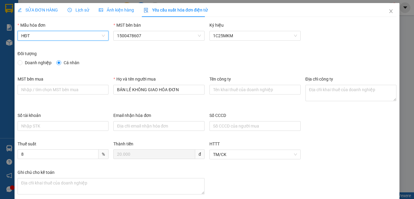
scroll to position [35, 0]
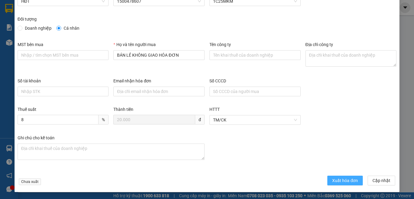
click at [346, 184] on button "Xuất hóa đơn" at bounding box center [344, 181] width 35 height 10
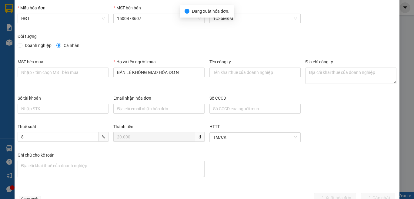
scroll to position [0, 0]
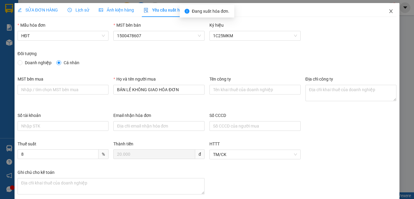
click at [389, 12] on icon "close" at bounding box center [391, 11] width 5 height 5
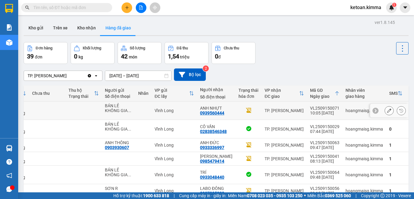
click at [387, 110] on button at bounding box center [389, 111] width 8 height 11
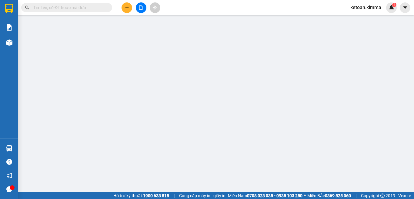
type input "BÁN LẺ KHÔNG GIAO HOÁ ĐƠN"
type input "0939560444"
type input "ANH NHỰT"
type input "40.000"
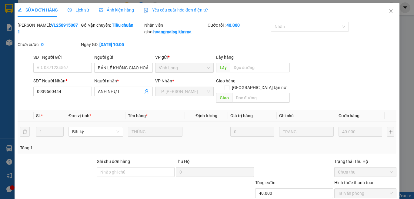
click at [177, 11] on span "Yêu cầu xuất hóa đơn điện tử" at bounding box center [176, 10] width 64 height 5
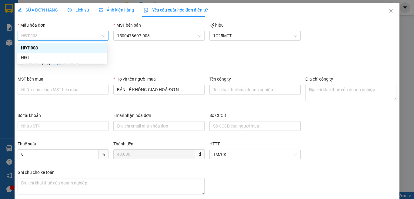
click at [59, 32] on span "HĐT-003" at bounding box center [63, 35] width 84 height 9
click at [23, 59] on div "HĐT" at bounding box center [62, 57] width 83 height 7
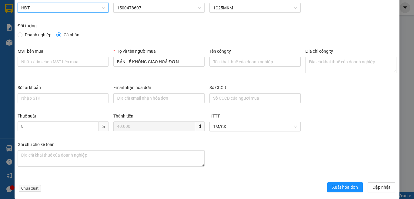
scroll to position [35, 0]
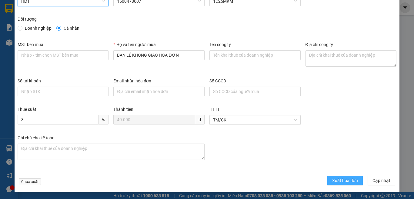
click at [339, 179] on span "Xuất hóa đơn" at bounding box center [345, 180] width 26 height 7
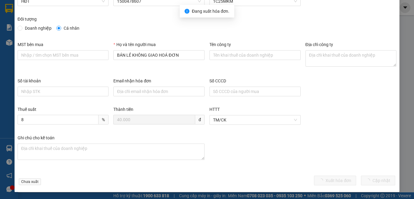
scroll to position [0, 0]
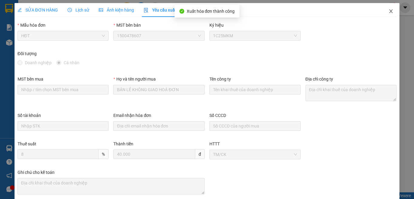
drag, startPoint x: 387, startPoint y: 11, endPoint x: 212, endPoint y: 199, distance: 255.9
click at [389, 12] on icon "close" at bounding box center [391, 11] width 5 height 5
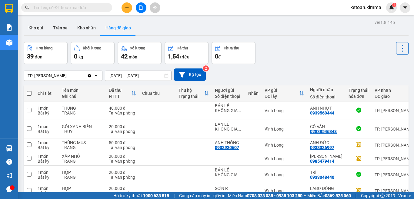
click at [66, 77] on div "TP. [PERSON_NAME]" at bounding box center [55, 76] width 63 height 10
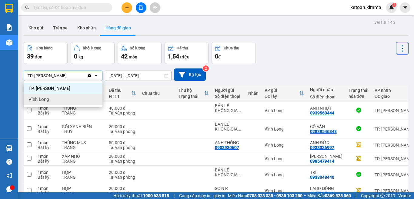
click at [33, 99] on span "Vĩnh Long" at bounding box center [39, 99] width 20 height 6
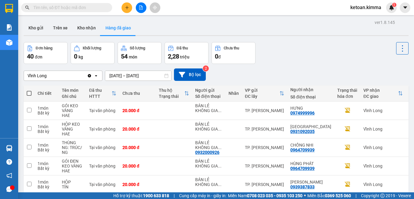
click at [66, 76] on div "Vĩnh Long" at bounding box center [55, 76] width 63 height 10
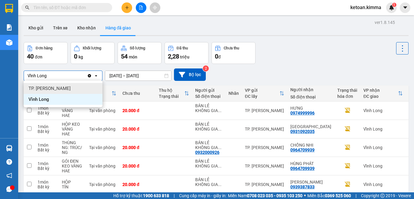
click at [45, 89] on span "TP. [PERSON_NAME]" at bounding box center [50, 89] width 42 height 6
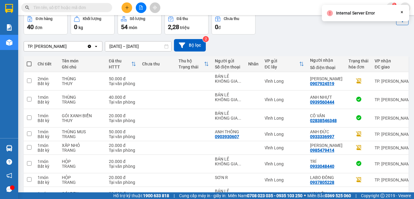
scroll to position [25, 0]
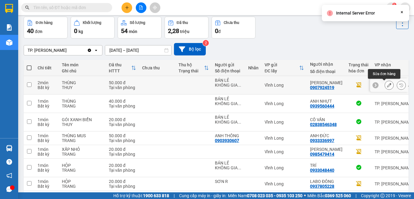
click at [387, 85] on icon at bounding box center [389, 85] width 4 height 4
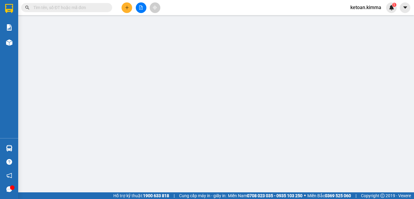
type input "BÁN LẺ KHÔNG GIAO HOÁ ĐƠN"
type input "0907924519"
type input "KHÁNH LINH"
type input "50.000"
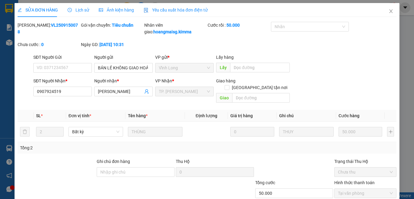
click at [177, 11] on span "Yêu cầu xuất hóa đơn điện tử" at bounding box center [176, 10] width 64 height 5
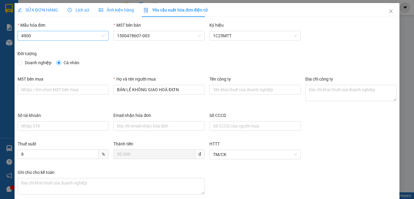
click at [44, 36] on span "4900" at bounding box center [63, 35] width 84 height 9
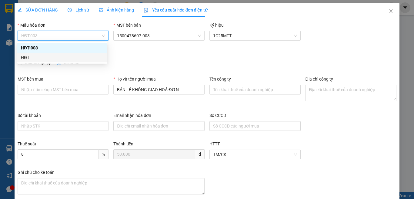
drag, startPoint x: 31, startPoint y: 55, endPoint x: 35, endPoint y: 58, distance: 5.0
click at [30, 56] on div "HĐT" at bounding box center [62, 57] width 83 height 7
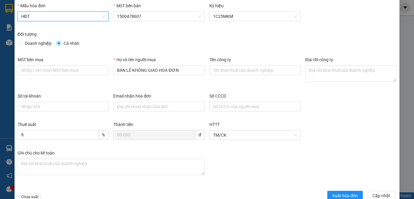
scroll to position [35, 0]
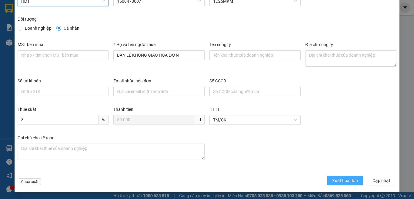
click at [332, 181] on span "Xuất hóa đơn" at bounding box center [345, 180] width 26 height 7
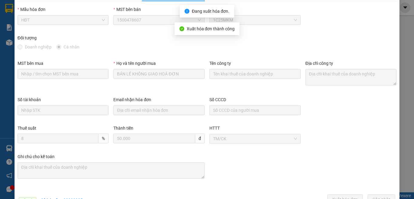
scroll to position [0, 0]
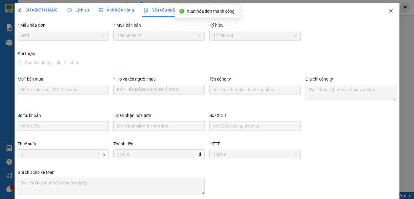
click at [390, 11] on icon "close" at bounding box center [391, 11] width 3 height 4
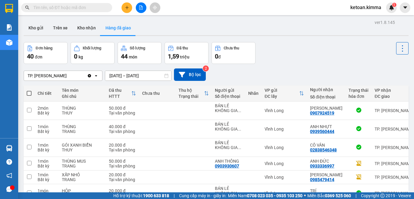
click at [90, 77] on icon "Clear value" at bounding box center [89, 75] width 3 height 3
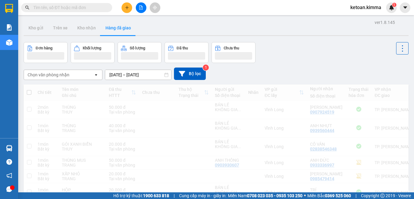
click at [54, 76] on div "Chọn văn phòng nhận" at bounding box center [49, 75] width 42 height 6
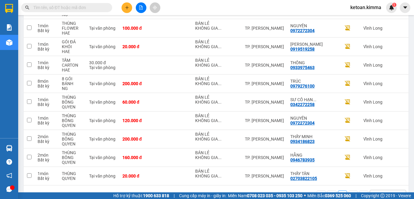
scroll to position [691, 0]
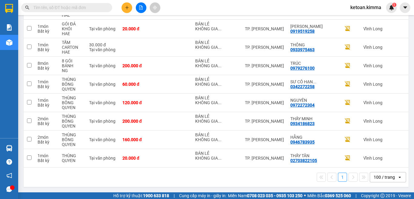
drag, startPoint x: 230, startPoint y: 168, endPoint x: 240, endPoint y: 167, distance: 9.1
click at [223, 179] on div "1 100 / trang open" at bounding box center [216, 177] width 380 height 10
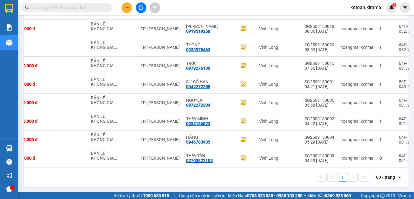
scroll to position [0, 106]
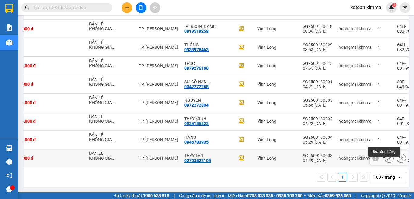
click at [387, 156] on icon at bounding box center [389, 158] width 4 height 4
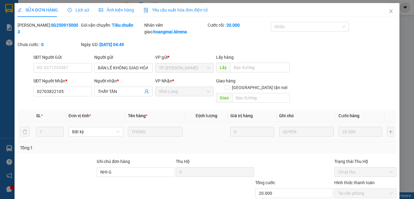
type input "BÁN LẺ KHÔNG GIAO HÓA ĐƠN"
type input "02703822105"
type input "THẦY TÂN"
type input "NHI G"
type input "20.000"
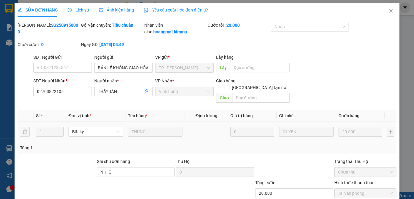
click at [169, 8] on span "Yêu cầu xuất hóa đơn điện tử" at bounding box center [176, 10] width 64 height 5
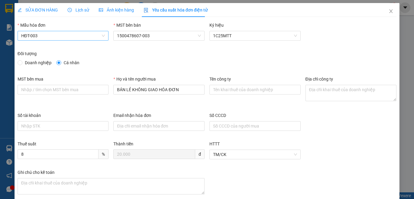
click at [39, 33] on span "HĐT-003" at bounding box center [63, 35] width 84 height 9
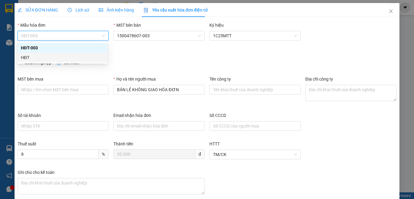
click at [28, 58] on div "HĐT" at bounding box center [62, 57] width 83 height 7
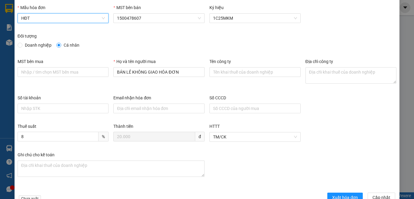
scroll to position [35, 0]
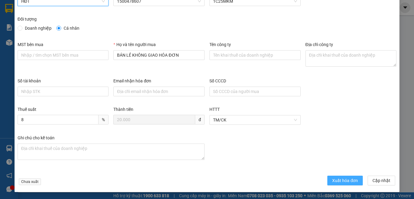
click at [342, 181] on span "Xuất hóa đơn" at bounding box center [345, 180] width 26 height 7
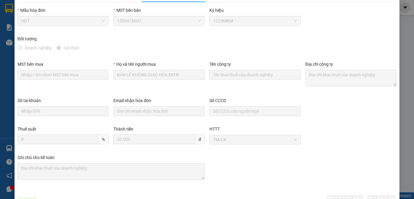
scroll to position [0, 0]
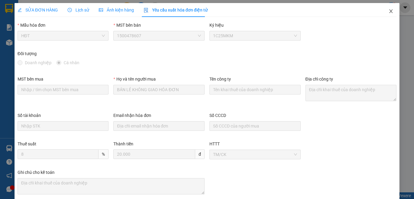
click at [389, 10] on icon "close" at bounding box center [391, 11] width 5 height 5
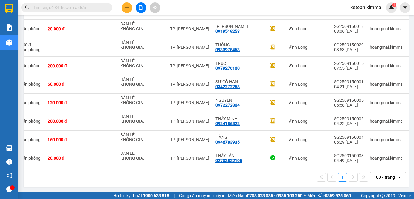
scroll to position [0, 106]
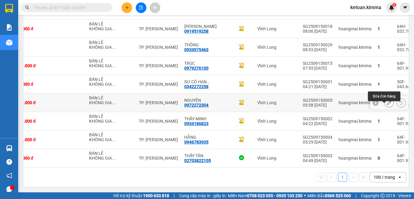
click at [387, 101] on icon at bounding box center [389, 103] width 4 height 4
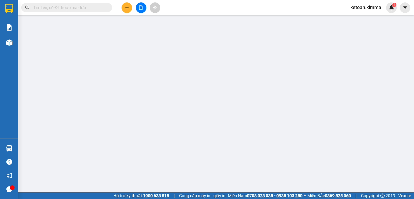
type input "BÁN LẺ KHÔNG GIAO HÓA ĐƠN"
type input "0972272304"
type input "NGUYÊN"
type input "120.000"
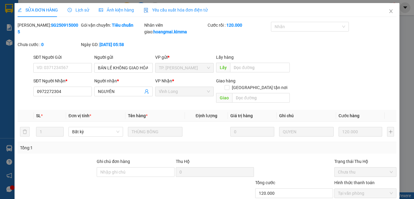
click at [182, 10] on span "Yêu cầu xuất hóa đơn điện tử" at bounding box center [176, 10] width 64 height 5
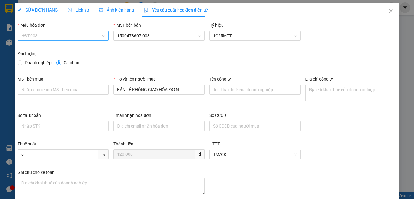
click at [50, 35] on span "HĐT-003" at bounding box center [63, 35] width 84 height 9
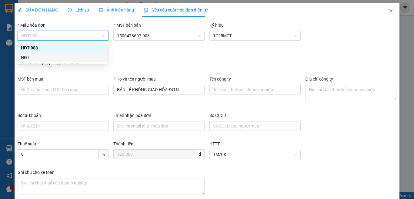
click at [29, 60] on div "HĐT" at bounding box center [62, 57] width 83 height 7
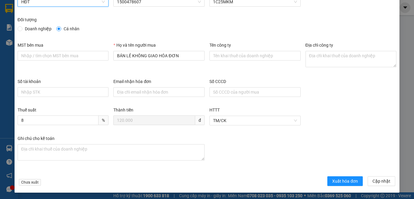
scroll to position [35, 0]
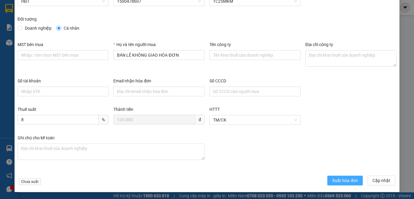
click at [344, 183] on span "Xuất hóa đơn" at bounding box center [345, 180] width 26 height 7
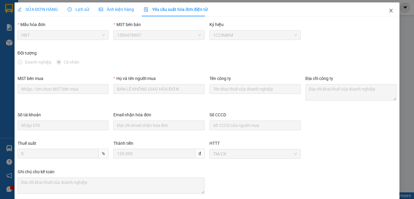
scroll to position [0, 0]
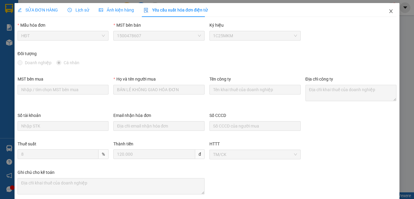
click at [389, 12] on icon "close" at bounding box center [391, 11] width 5 height 5
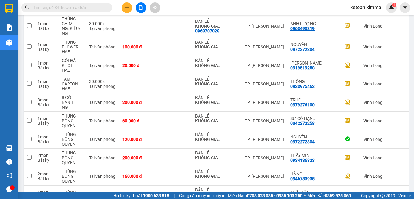
scroll to position [691, 0]
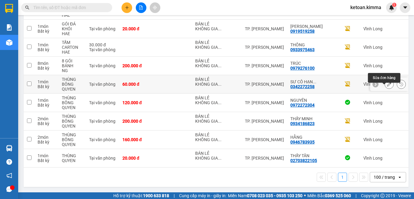
click at [387, 82] on icon at bounding box center [389, 84] width 4 height 4
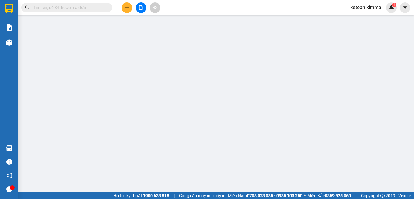
type input "BÁN LẺ KHÔNG GIAO HÓA ĐƠN"
type input "0342272258"
type input "SƯ CÔ HẠNH LƯU"
type input "NHI G"
type input "60.000"
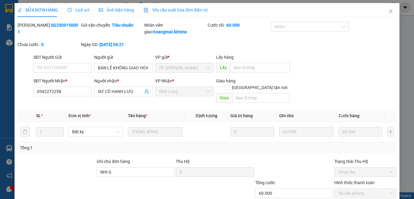
click at [169, 8] on span "Yêu cầu xuất hóa đơn điện tử" at bounding box center [176, 10] width 64 height 5
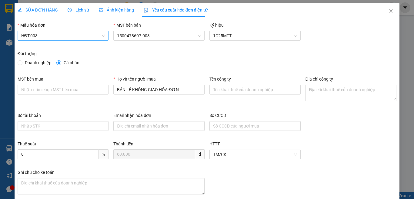
click at [52, 35] on span "HĐT-003" at bounding box center [63, 35] width 84 height 9
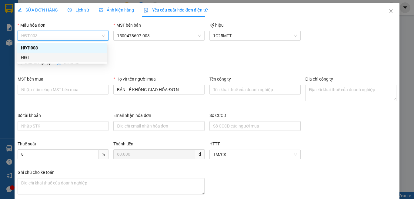
click at [32, 58] on div "HĐT" at bounding box center [62, 57] width 83 height 7
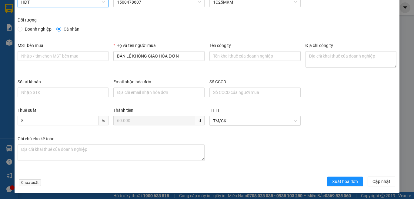
scroll to position [35, 0]
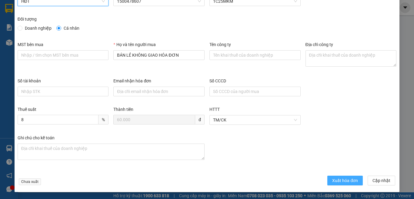
click at [332, 181] on span "Xuất hóa đơn" at bounding box center [345, 180] width 26 height 7
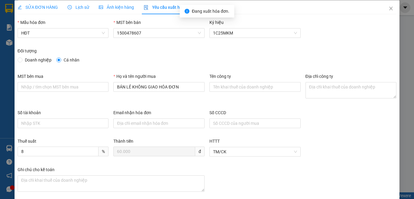
scroll to position [0, 0]
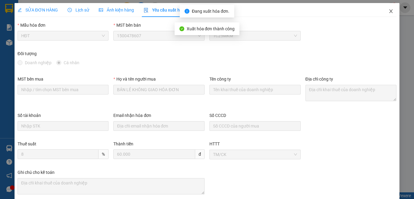
click at [389, 12] on icon "close" at bounding box center [391, 11] width 5 height 5
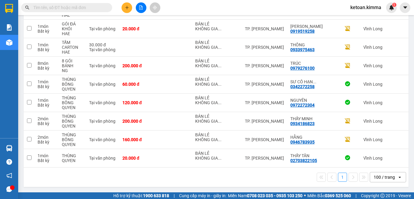
scroll to position [0, 106]
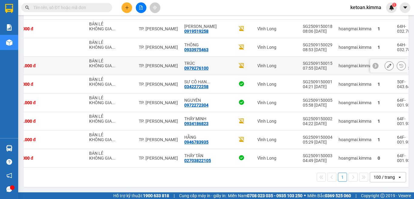
click at [387, 64] on icon at bounding box center [389, 66] width 4 height 4
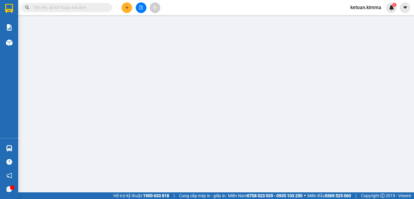
type input "BÁN LẺ KHÔNG GIAO HÓA ĐƠN"
type input "0979276100"
type input "TRÚC"
type input "200.000"
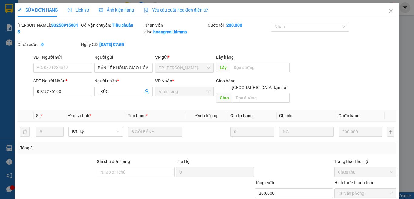
click at [175, 9] on span "Yêu cầu xuất hóa đơn điện tử" at bounding box center [176, 10] width 64 height 5
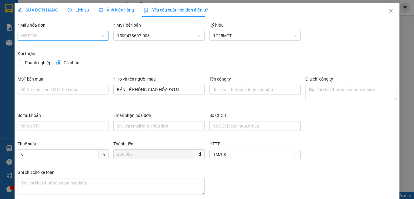
click at [47, 35] on span "HĐT-003" at bounding box center [63, 35] width 84 height 9
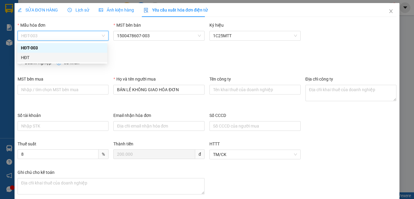
click at [32, 58] on div "HĐT" at bounding box center [62, 57] width 83 height 7
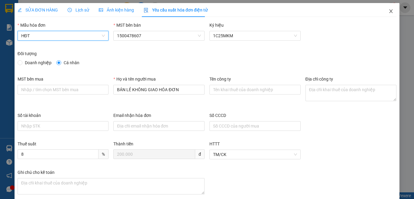
click at [389, 10] on icon "close" at bounding box center [391, 11] width 5 height 5
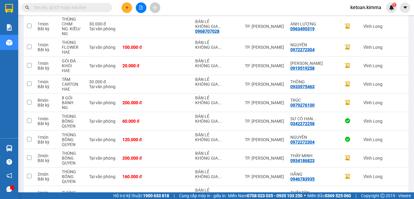
scroll to position [691, 0]
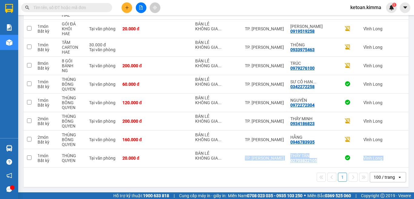
drag, startPoint x: 242, startPoint y: 165, endPoint x: 327, endPoint y: 170, distance: 85.4
click at [242, 176] on div "1 100 / trang open" at bounding box center [216, 177] width 380 height 10
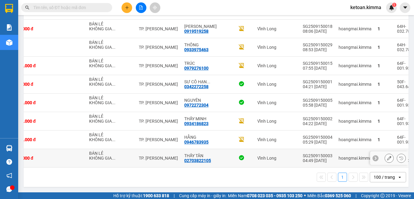
scroll to position [630, 0]
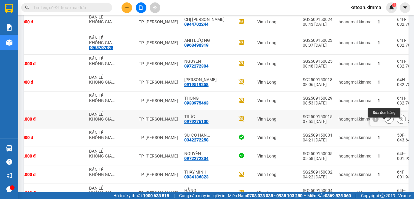
click at [387, 121] on icon at bounding box center [389, 119] width 4 height 4
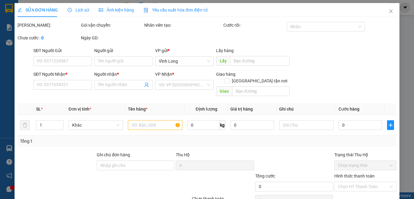
click at [174, 9] on span "Yêu cầu xuất hóa đơn điện tử" at bounding box center [176, 10] width 64 height 5
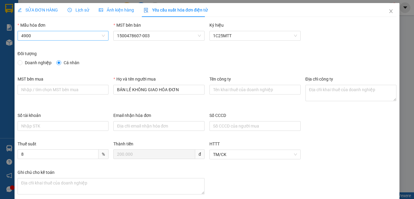
type input "8"
click at [52, 37] on span "HĐT-003" at bounding box center [63, 35] width 84 height 9
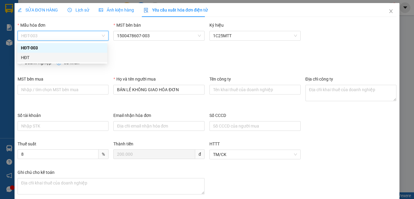
click at [30, 59] on div "HĐT" at bounding box center [62, 57] width 83 height 7
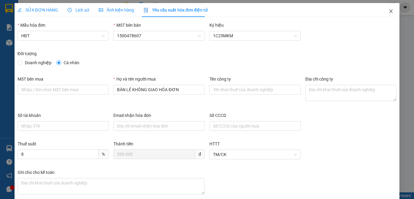
click at [389, 11] on icon "close" at bounding box center [391, 11] width 5 height 5
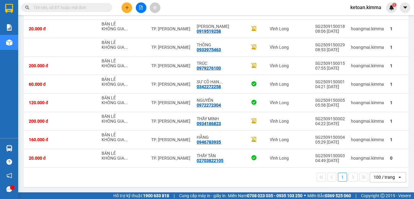
scroll to position [0, 106]
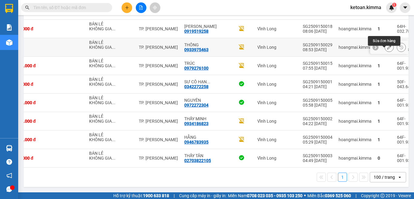
click at [387, 45] on icon at bounding box center [389, 47] width 4 height 4
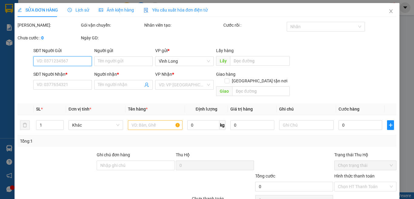
type input "BÁN LẺ KHÔNG GIAO HOÁ ĐƠN"
type input "0933975463"
type input "THÔNG"
type input "30.000"
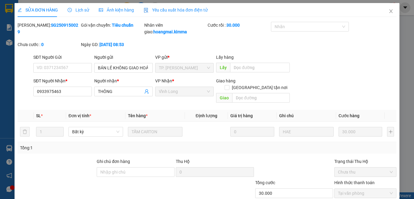
click at [160, 8] on span "Yêu cầu xuất hóa đơn điện tử" at bounding box center [176, 10] width 64 height 5
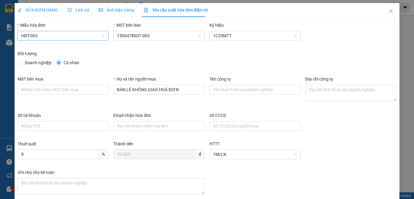
click at [42, 35] on span "HĐT-003" at bounding box center [63, 35] width 84 height 9
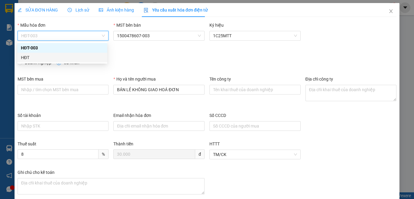
click at [27, 58] on div "HĐT" at bounding box center [62, 57] width 83 height 7
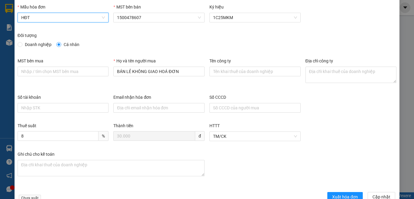
scroll to position [35, 0]
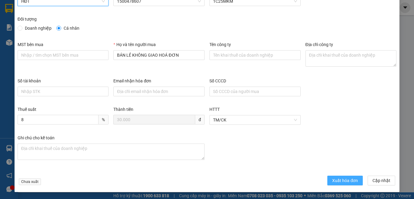
click at [341, 184] on button "Xuất hóa đơn" at bounding box center [344, 181] width 35 height 10
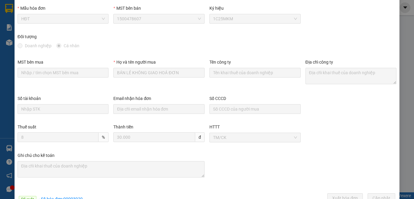
scroll to position [0, 0]
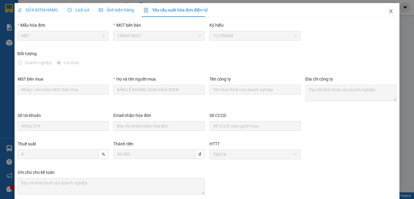
click at [389, 12] on icon "close" at bounding box center [391, 11] width 5 height 5
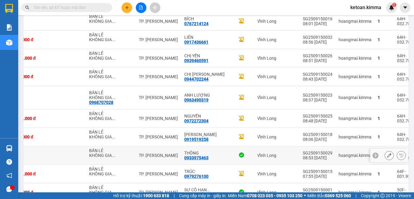
scroll to position [569, 0]
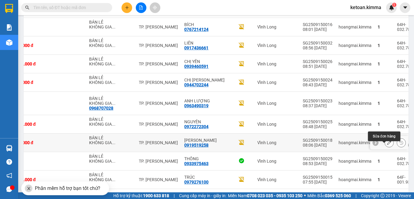
click at [387, 145] on icon at bounding box center [389, 143] width 4 height 4
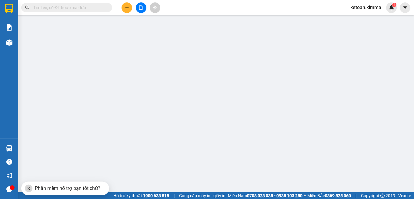
type input "BÁN LẺ KHÔNG GIAO HÓA ĐƠN"
type input "0919519258"
type input "[PERSON_NAME]"
type input "20.000"
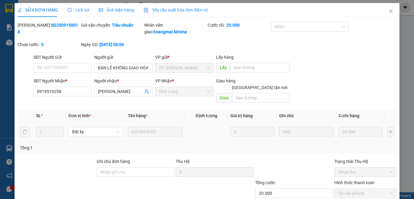
click at [174, 11] on span "Yêu cầu xuất hóa đơn điện tử" at bounding box center [176, 10] width 64 height 5
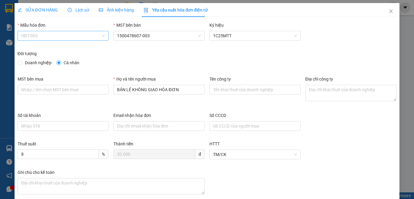
click at [56, 38] on span "HĐT-003" at bounding box center [63, 35] width 84 height 9
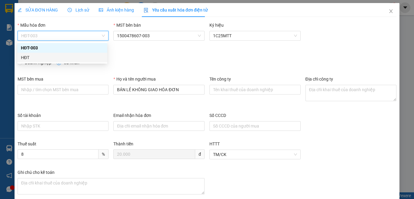
click at [37, 59] on div "HĐT" at bounding box center [62, 57] width 83 height 7
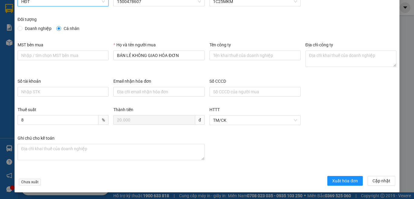
scroll to position [35, 0]
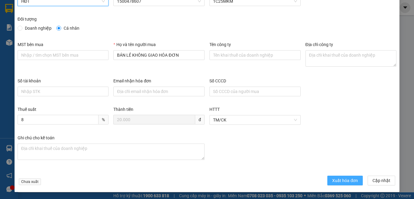
click at [337, 179] on span "Xuất hóa đơn" at bounding box center [345, 180] width 26 height 7
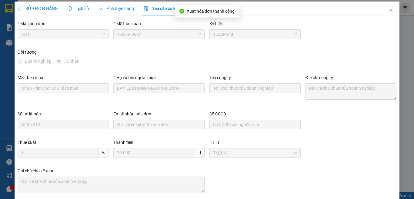
scroll to position [0, 0]
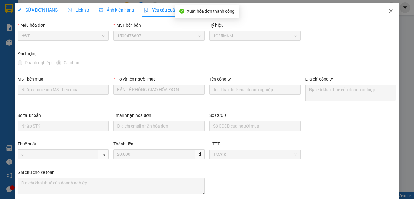
click at [389, 10] on icon "close" at bounding box center [391, 11] width 5 height 5
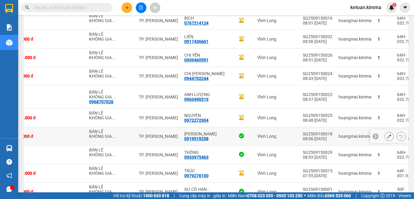
scroll to position [569, 0]
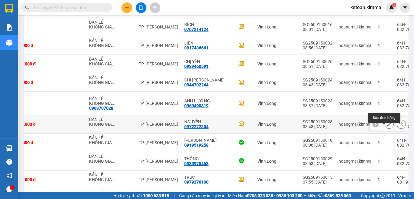
click at [387, 126] on icon at bounding box center [389, 124] width 4 height 4
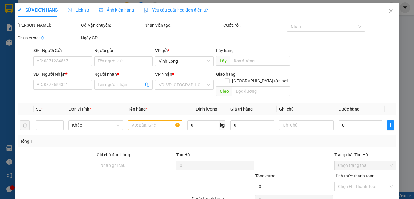
type input "BÁN LẺ KHÔNG GIAO HOÁ ĐƠN"
type input "0972272304"
type input "NGUYÊN"
type input "THƯ G"
type input "100.000"
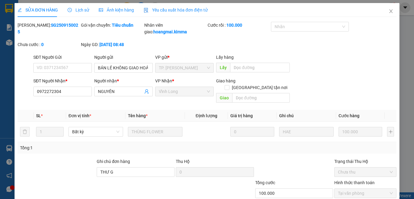
click at [176, 8] on span "Yêu cầu xuất hóa đơn điện tử" at bounding box center [176, 10] width 64 height 5
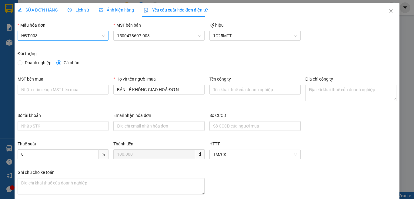
drag, startPoint x: 63, startPoint y: 34, endPoint x: 54, endPoint y: 38, distance: 9.4
click at [63, 34] on span "HĐT-003" at bounding box center [63, 35] width 84 height 9
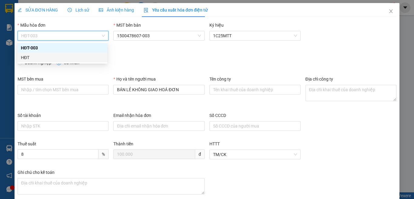
click at [25, 57] on div "HĐT" at bounding box center [62, 57] width 83 height 7
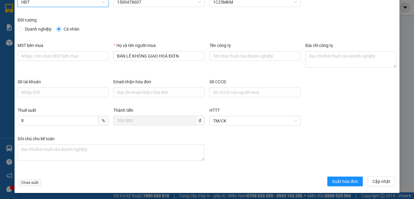
scroll to position [35, 0]
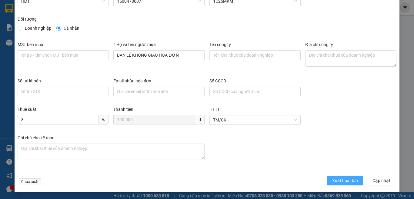
click at [328, 180] on button "Xuất hóa đơn" at bounding box center [344, 181] width 35 height 10
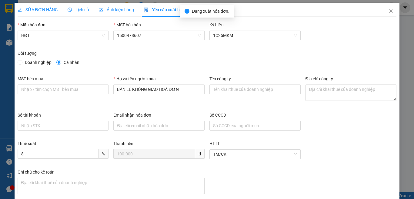
scroll to position [0, 0]
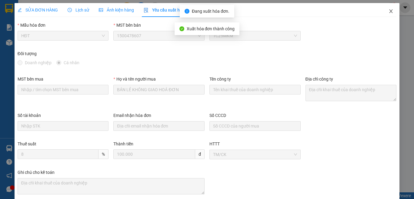
click at [389, 12] on icon "close" at bounding box center [391, 11] width 5 height 5
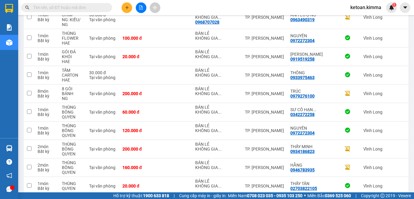
scroll to position [691, 0]
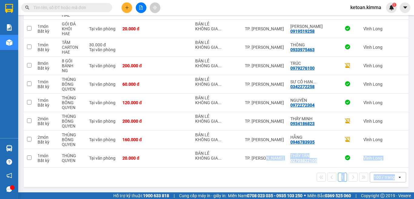
drag, startPoint x: 264, startPoint y: 165, endPoint x: 389, endPoint y: 172, distance: 124.5
click at [261, 184] on div "1 100 / trang open" at bounding box center [216, 177] width 385 height 19
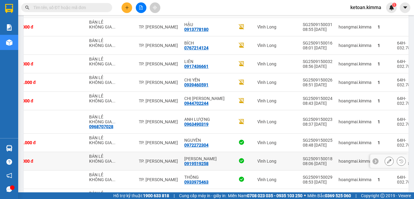
scroll to position [569, 0]
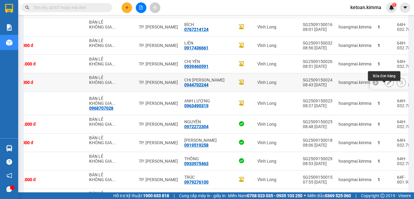
click at [387, 85] on icon at bounding box center [389, 82] width 4 height 4
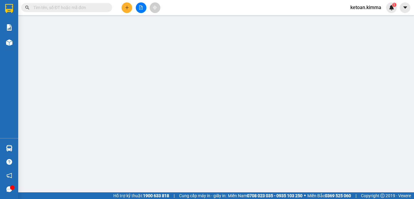
type input "BÁN LẺ KHÔNG GIAO HOÁ ĐƠN"
type input "0944702244"
type input "CHỊ [PERSON_NAME]"
type input "20.000"
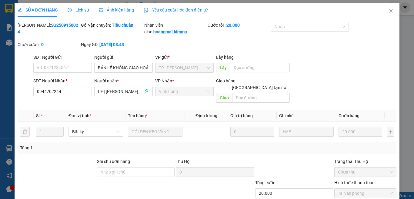
click at [179, 11] on span "Yêu cầu xuất hóa đơn điện tử" at bounding box center [176, 10] width 64 height 5
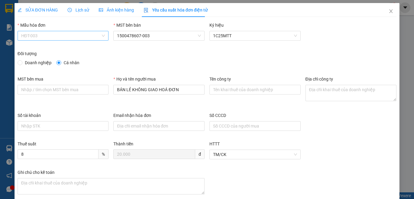
click at [54, 35] on span "HĐT-003" at bounding box center [63, 35] width 84 height 9
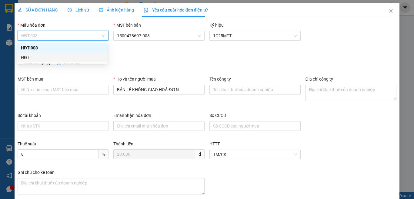
click at [35, 59] on div "HĐT" at bounding box center [62, 57] width 83 height 7
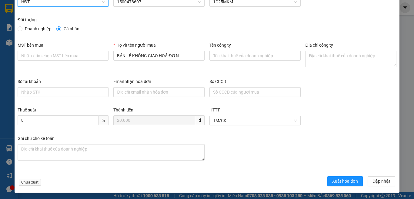
scroll to position [35, 0]
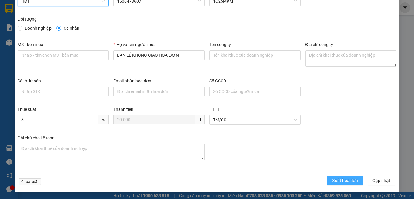
click at [340, 176] on button "Xuất hóa đơn" at bounding box center [344, 181] width 35 height 10
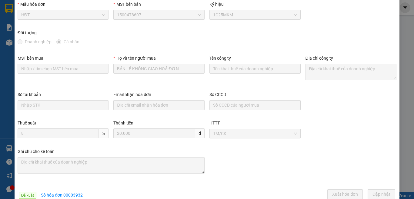
scroll to position [0, 0]
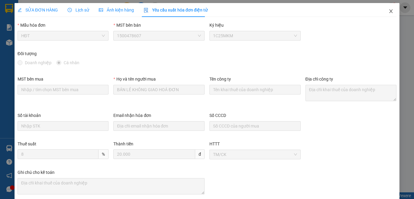
click at [389, 11] on icon "close" at bounding box center [391, 11] width 5 height 5
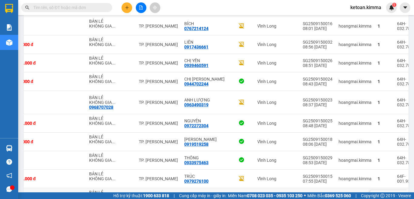
scroll to position [569, 0]
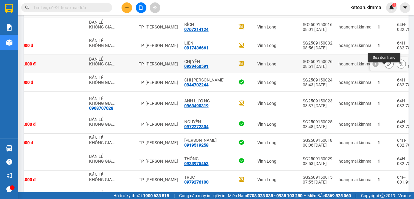
click at [387, 66] on icon at bounding box center [389, 64] width 4 height 4
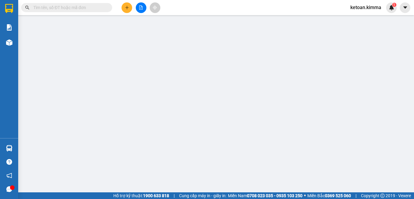
type input "BÁN LẺ KHÔNG GIAO HOÁ ĐƠN"
type input "0939460591"
type input "CHỊ YẾN"
type input "SA G"
type input "160.000"
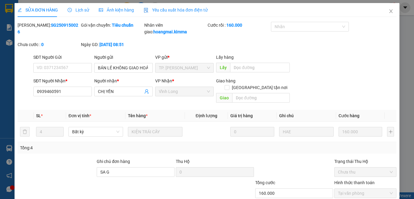
click at [173, 12] on span "Yêu cầu xuất hóa đơn điện tử" at bounding box center [176, 10] width 64 height 5
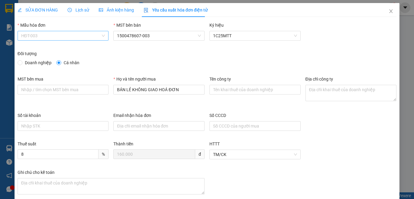
click at [60, 37] on span "HĐT-003" at bounding box center [63, 35] width 84 height 9
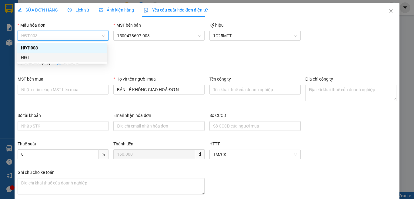
click at [29, 58] on div "HĐT" at bounding box center [62, 57] width 83 height 7
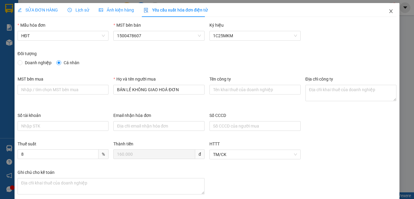
click at [390, 10] on icon "close" at bounding box center [391, 11] width 3 height 4
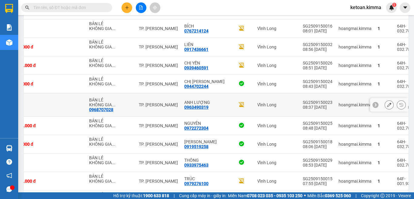
scroll to position [558, 0]
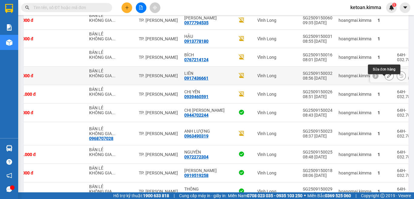
click at [387, 78] on icon at bounding box center [389, 76] width 4 height 4
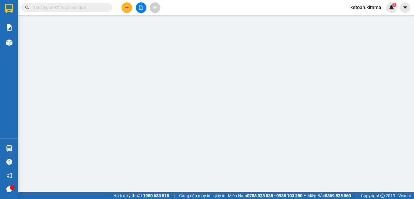
type input "BÁN LẺ KHÔNG GIAO HOÁ ĐƠN"
type input "0917436661"
type input "LIÊN"
type input "SA G"
type input "40.000"
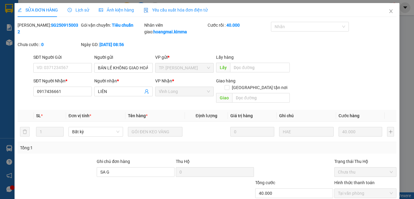
click at [165, 9] on span "Yêu cầu xuất hóa đơn điện tử" at bounding box center [176, 10] width 64 height 5
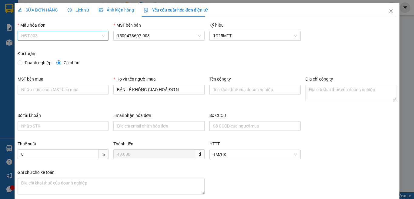
click at [55, 33] on span "HĐT-003" at bounding box center [63, 35] width 84 height 9
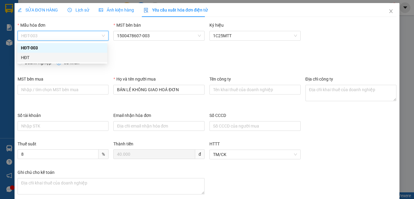
click at [25, 57] on div "HĐT" at bounding box center [62, 57] width 83 height 7
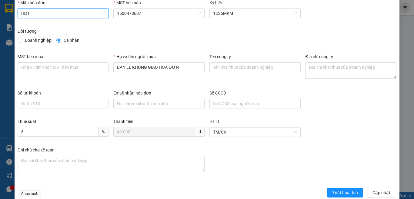
scroll to position [35, 0]
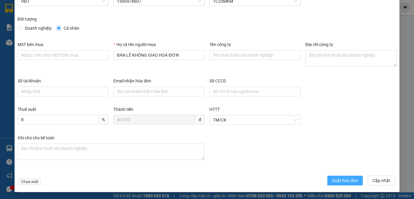
click at [332, 183] on span "Xuất hóa đơn" at bounding box center [345, 180] width 26 height 7
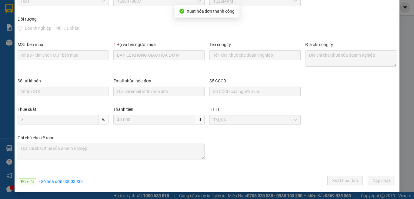
scroll to position [4, 0]
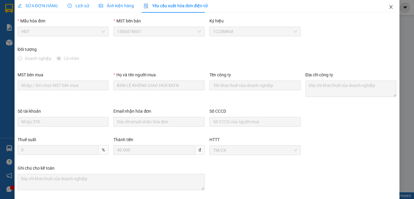
click at [389, 8] on icon "close" at bounding box center [391, 7] width 5 height 5
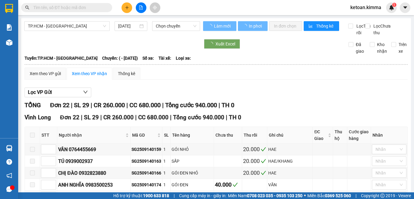
type input "[DATE]"
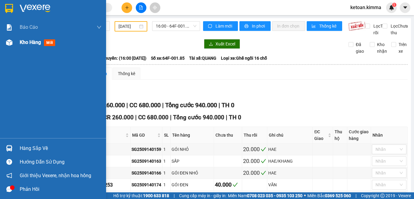
drag, startPoint x: 28, startPoint y: 41, endPoint x: 74, endPoint y: 60, distance: 49.6
click at [29, 41] on span "Kho hàng" at bounding box center [30, 42] width 21 height 6
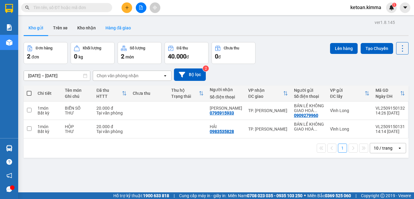
click at [122, 29] on button "Hàng đã giao" at bounding box center [118, 28] width 35 height 15
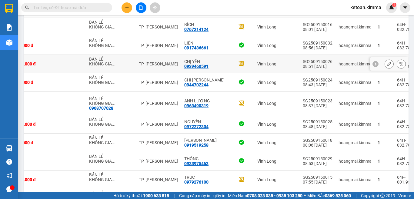
scroll to position [497, 0]
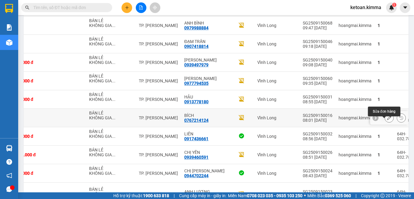
click at [385, 120] on button at bounding box center [389, 118] width 8 height 11
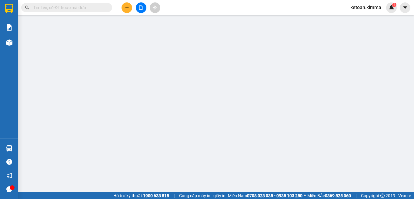
type input "BÁN LẺ KHÔNG GIAO HÓA ĐƠN"
type input "0767214124"
type input "BÍCH"
type input "SA G"
type input "40.000"
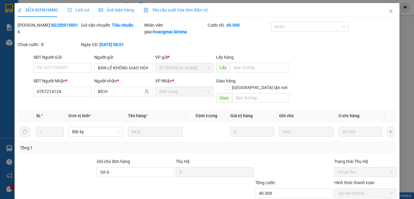
drag, startPoint x: 168, startPoint y: 9, endPoint x: 16, endPoint y: 17, distance: 151.8
click at [168, 9] on span "Yêu cầu xuất hóa đơn điện tử" at bounding box center [176, 10] width 64 height 5
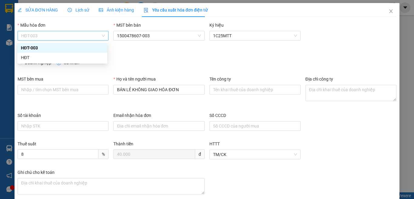
click at [47, 33] on span "HĐT-003" at bounding box center [63, 35] width 84 height 9
click at [31, 57] on div "HĐT" at bounding box center [62, 57] width 83 height 7
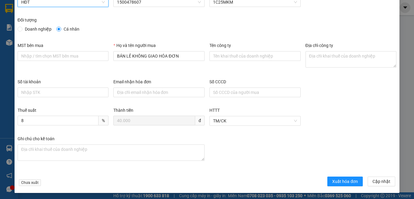
scroll to position [35, 0]
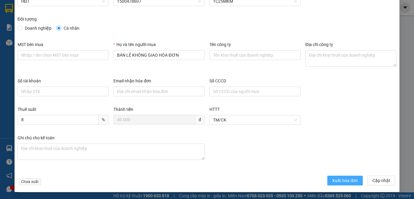
click at [337, 180] on span "Xuất hóa đơn" at bounding box center [345, 180] width 26 height 7
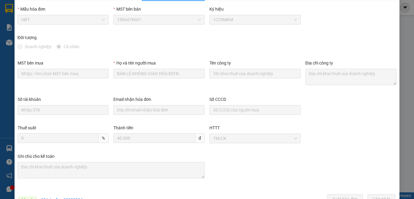
scroll to position [0, 0]
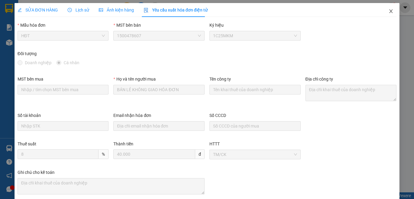
click at [389, 10] on icon "close" at bounding box center [391, 11] width 5 height 5
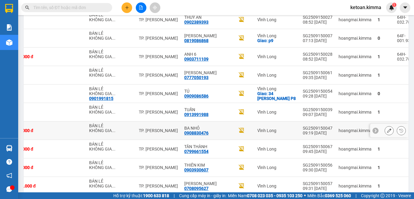
scroll to position [254, 0]
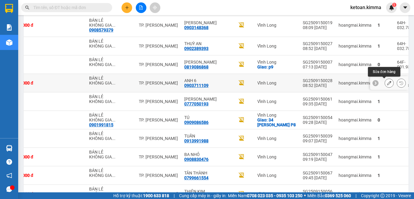
click at [387, 82] on icon at bounding box center [389, 83] width 4 height 4
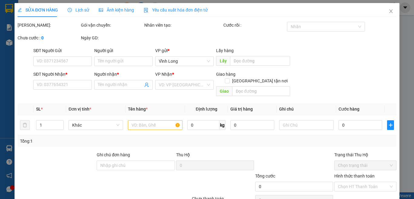
type input "BÁN LẺ KHÔNG GIAO HÓA ĐƠN"
type input "0903711109"
type input "ANH 6"
type input "SA G"
type input "20.000"
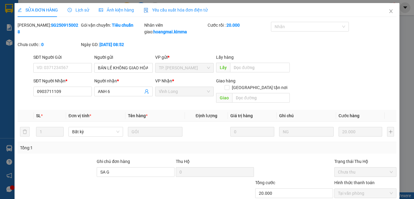
drag, startPoint x: 183, startPoint y: 9, endPoint x: 174, endPoint y: 11, distance: 9.8
click at [183, 9] on span "Yêu cầu xuất hóa đơn điện tử" at bounding box center [176, 10] width 64 height 5
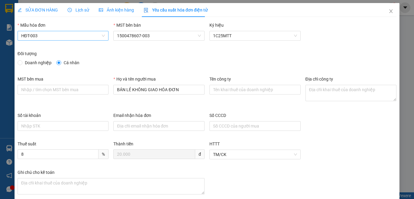
click at [53, 37] on span "HĐT-003" at bounding box center [63, 35] width 84 height 9
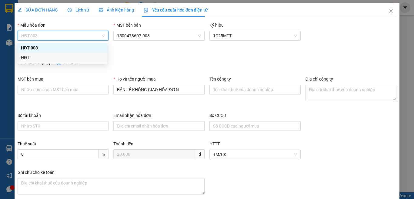
click at [21, 59] on div "HĐT" at bounding box center [62, 57] width 83 height 7
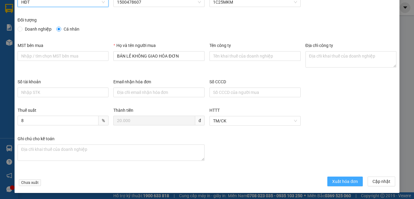
scroll to position [35, 0]
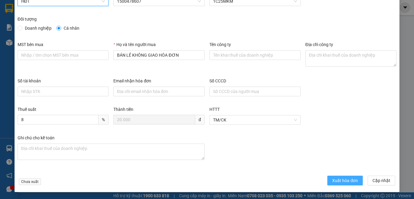
click at [347, 181] on span "Xuất hóa đơn" at bounding box center [345, 180] width 26 height 7
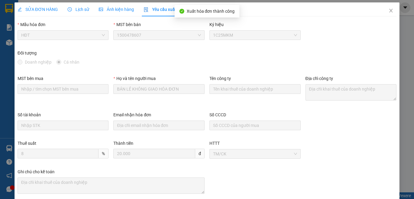
scroll to position [0, 0]
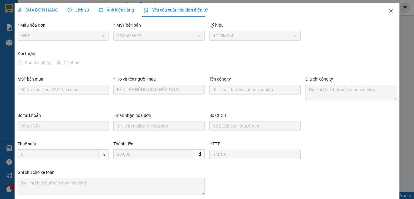
click at [389, 11] on icon "close" at bounding box center [391, 11] width 5 height 5
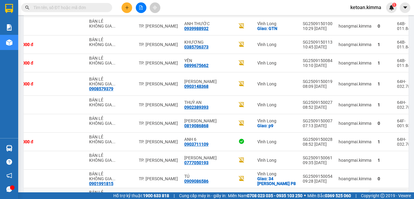
scroll to position [194, 0]
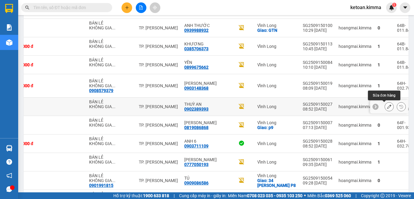
click at [387, 106] on icon at bounding box center [389, 107] width 4 height 4
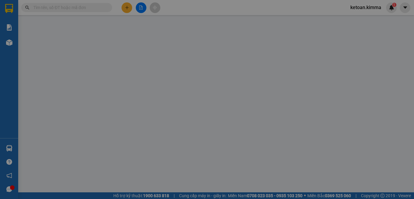
type input "BÁN LẺ KHÔNG GIAO HÓA ĐƠN"
type input "0902389393"
type input "THUỲ AN"
type input "SA G"
type input "80.000"
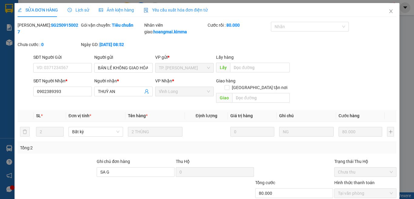
click at [177, 10] on span "Yêu cầu xuất hóa đơn điện tử" at bounding box center [176, 10] width 64 height 5
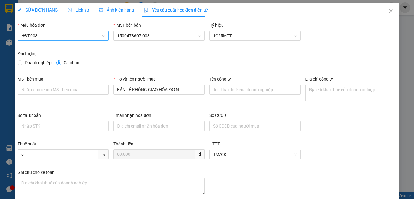
click at [48, 35] on span "HĐT-003" at bounding box center [63, 35] width 84 height 9
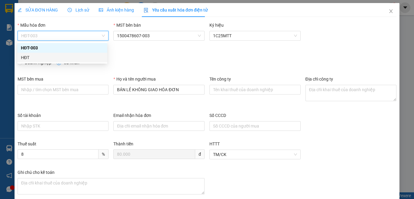
click at [27, 57] on div "HĐT" at bounding box center [62, 57] width 83 height 7
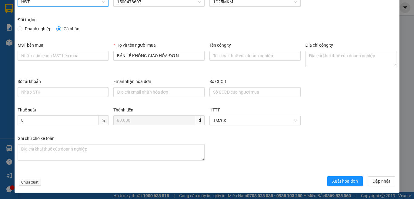
scroll to position [35, 0]
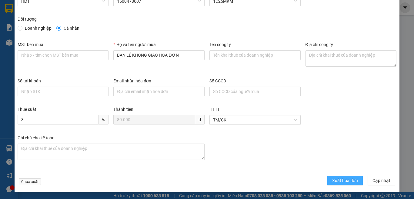
click at [338, 184] on span "Xuất hóa đơn" at bounding box center [345, 180] width 26 height 7
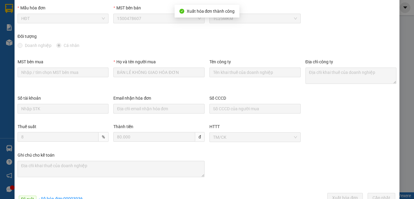
scroll to position [0, 0]
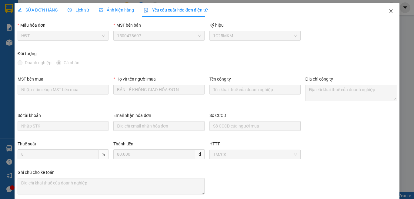
click at [389, 11] on icon "close" at bounding box center [391, 11] width 5 height 5
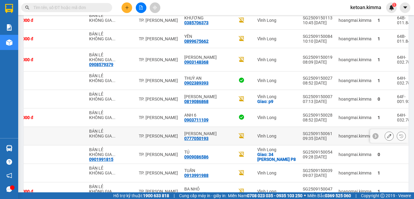
scroll to position [194, 0]
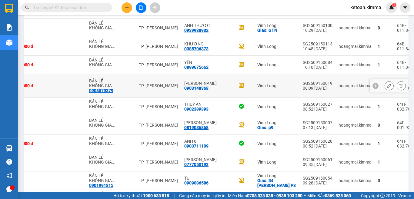
click at [387, 84] on icon at bounding box center [389, 86] width 4 height 4
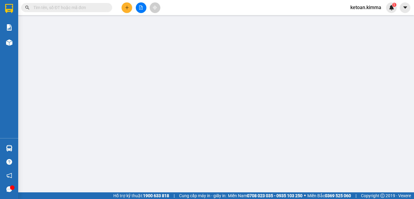
type input "0908579379"
type input "BÁN LẺ KHÔNG GIAO HOÁ ĐƠN"
type input "0903148368"
type input "[PERSON_NAME]"
type input "20.000"
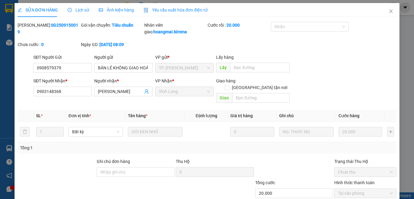
drag, startPoint x: 168, startPoint y: 8, endPoint x: 133, endPoint y: 5, distance: 35.0
click at [168, 8] on span "Yêu cầu xuất hóa đơn điện tử" at bounding box center [176, 10] width 64 height 5
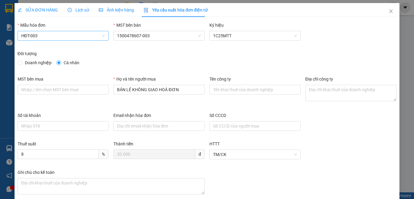
click at [48, 32] on span "HĐT-003" at bounding box center [63, 35] width 84 height 9
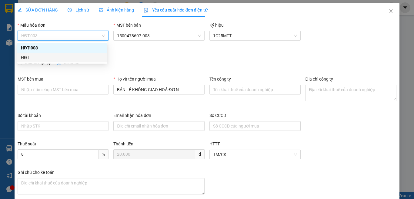
click at [33, 59] on div "HĐT" at bounding box center [62, 57] width 83 height 7
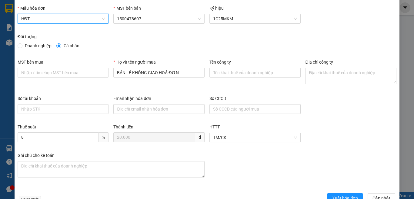
scroll to position [35, 0]
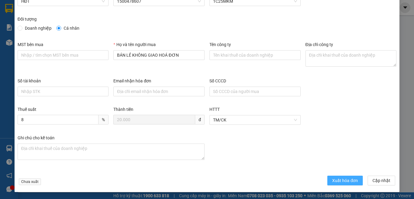
click at [335, 181] on span "Xuất hóa đơn" at bounding box center [345, 180] width 26 height 7
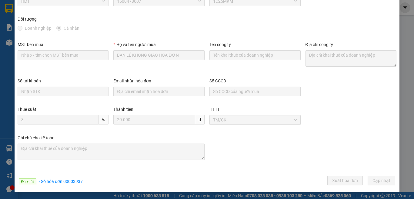
scroll to position [0, 0]
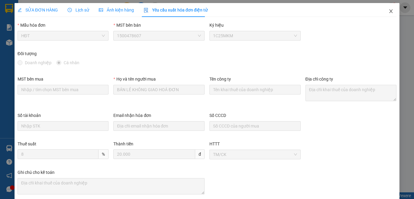
click at [389, 11] on icon "close" at bounding box center [391, 11] width 5 height 5
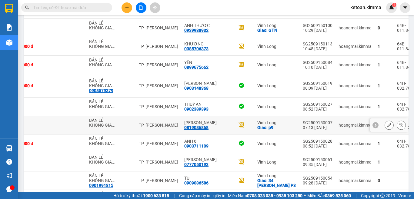
scroll to position [163, 0]
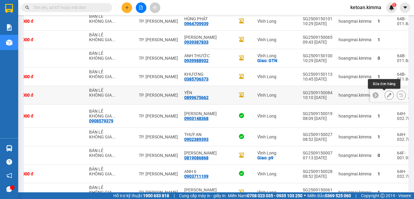
click at [387, 95] on icon at bounding box center [389, 95] width 4 height 4
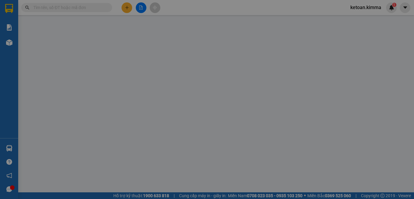
type input "BÁN LẺ KHÔNG GIAO HOÁ ĐƠN"
type input "0899675662"
type input "YẾN"
type input "40.000"
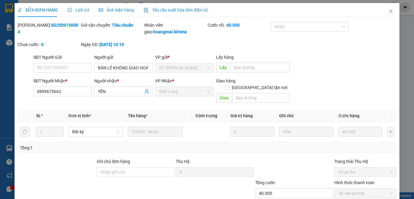
click at [173, 13] on div "Yêu cầu xuất hóa đơn điện tử" at bounding box center [176, 10] width 64 height 7
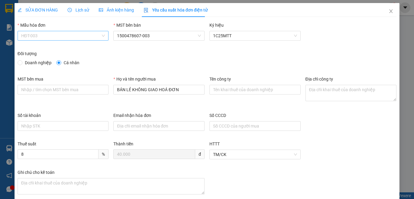
click at [52, 38] on span "HĐT-003" at bounding box center [63, 35] width 84 height 9
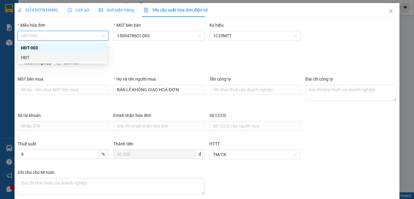
click at [29, 57] on div "HĐT" at bounding box center [62, 57] width 83 height 7
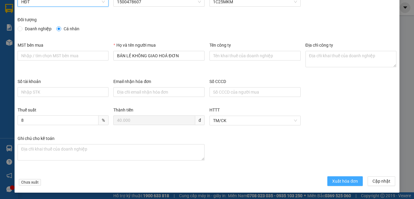
scroll to position [35, 0]
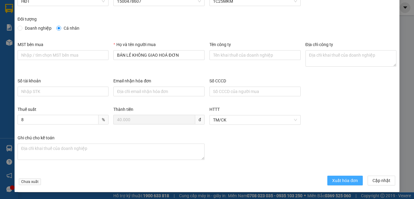
click at [339, 180] on span "Xuất hóa đơn" at bounding box center [345, 180] width 26 height 7
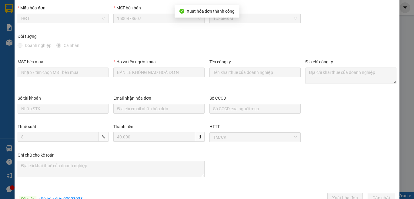
scroll to position [0, 0]
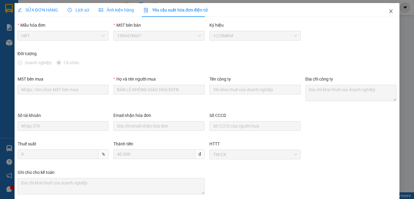
click at [389, 11] on icon "close" at bounding box center [391, 11] width 5 height 5
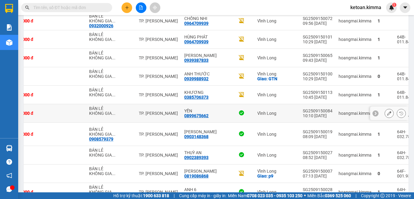
scroll to position [103, 0]
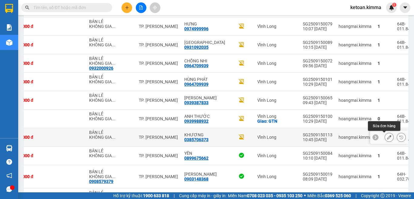
click at [387, 136] on icon at bounding box center [389, 137] width 4 height 4
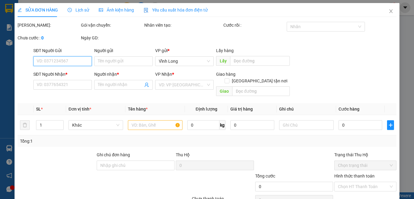
type input "BÁN LẺ KHÔNG GIAO HÓA ĐƠN"
type input "0385706373"
type input "KHƯƠNG"
type input "SA G"
type input "30.000"
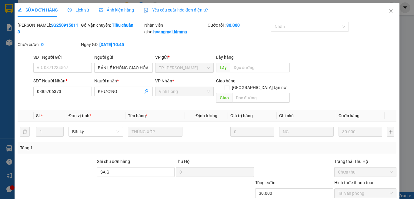
click at [171, 9] on span "Yêu cầu xuất hóa đơn điện tử" at bounding box center [176, 10] width 64 height 5
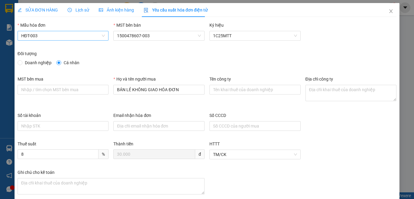
click at [46, 36] on span "HĐT-003" at bounding box center [63, 35] width 84 height 9
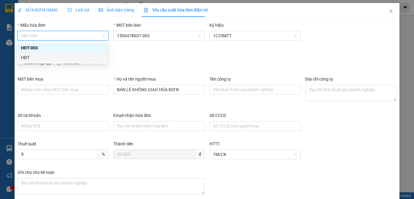
click at [33, 58] on div "HĐT" at bounding box center [62, 57] width 83 height 7
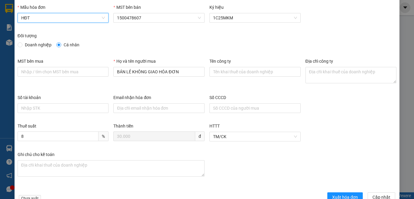
scroll to position [35, 0]
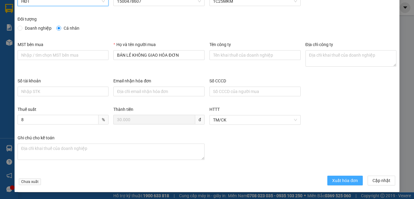
click at [340, 181] on span "Xuất hóa đơn" at bounding box center [345, 180] width 26 height 7
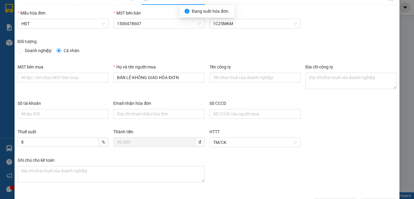
scroll to position [0, 0]
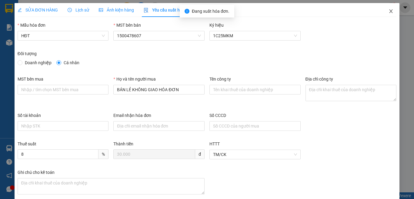
click at [389, 11] on icon "close" at bounding box center [391, 11] width 5 height 5
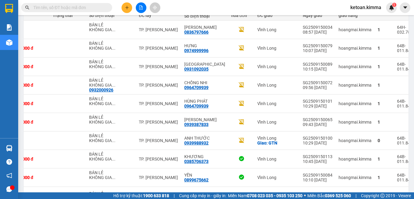
scroll to position [73, 0]
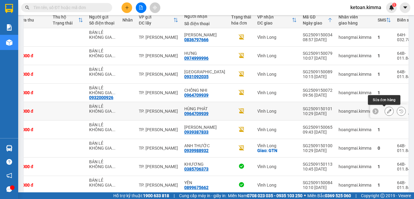
click at [387, 110] on icon at bounding box center [389, 111] width 4 height 4
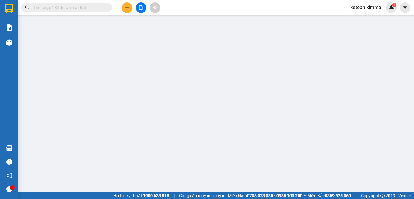
type input "BÁN LẺ KHÔNG GIAO HOÁ ĐƠN"
type input "0964709939"
type input "HÙNG PHÁT"
type input "SA G"
type input "20.000"
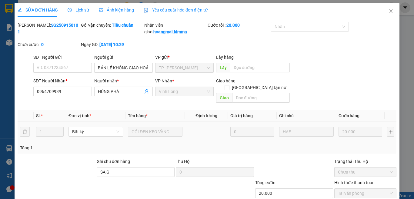
click at [182, 9] on span "Yêu cầu xuất hóa đơn điện tử" at bounding box center [176, 10] width 64 height 5
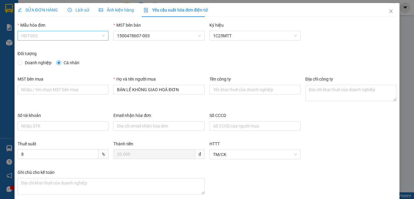
click at [39, 35] on span "HĐT-003" at bounding box center [63, 35] width 84 height 9
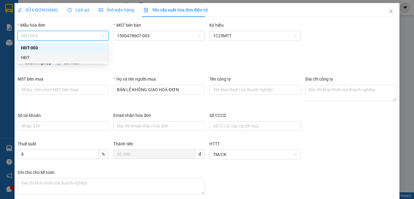
click at [27, 58] on div "HĐT" at bounding box center [62, 57] width 83 height 7
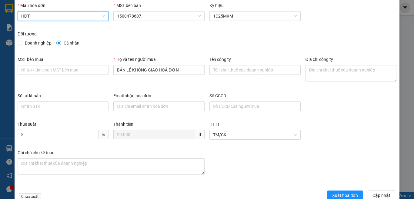
scroll to position [30, 0]
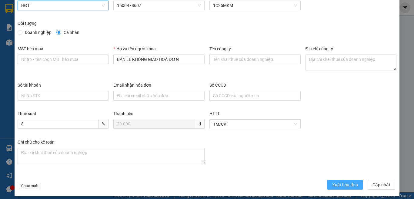
drag, startPoint x: 327, startPoint y: 176, endPoint x: 329, endPoint y: 183, distance: 7.9
click at [327, 177] on form "Mẫu hóa đơn HĐT HĐT MST bên bán 1500478607 Ký hiệu 1C25MKM Đối tượng Doanh nghi…" at bounding box center [207, 92] width 379 height 200
click at [332, 185] on span "Xuất hóa đơn" at bounding box center [345, 185] width 26 height 7
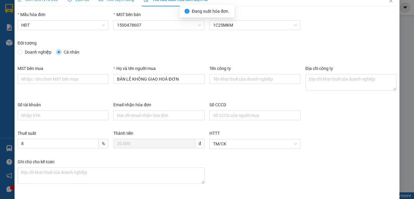
scroll to position [0, 0]
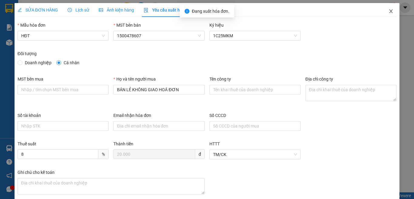
click at [389, 10] on icon "close" at bounding box center [391, 11] width 5 height 5
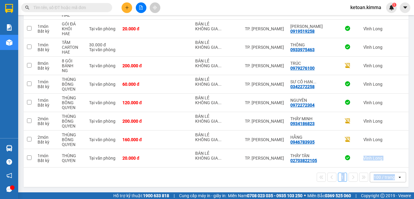
scroll to position [0, 106]
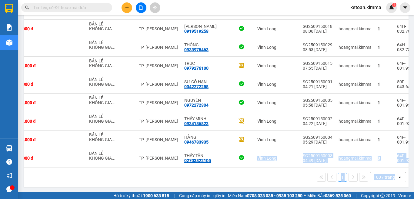
drag, startPoint x: 300, startPoint y: 165, endPoint x: 414, endPoint y: 189, distance: 116.1
click at [414, 189] on main "ver 1.8.145 Kho gửi Trên xe Kho nhận Hàng đã giao Đơn hàng 41 đơn Khối lượng 0 …" at bounding box center [207, 96] width 414 height 193
click at [249, 168] on div "1 100 / trang open" at bounding box center [216, 177] width 385 height 19
click at [278, 180] on div "1 100 / trang open" at bounding box center [216, 177] width 380 height 10
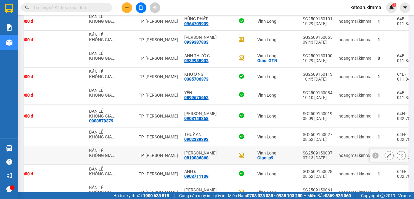
scroll to position [72, 0]
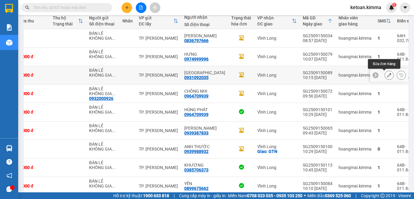
click at [387, 75] on icon at bounding box center [389, 75] width 4 height 4
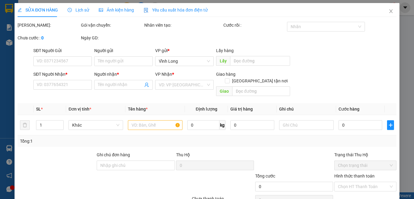
type input "BÁN LẺ KHÔNG GIAO HOÁ ĐƠN"
type input "0931092035"
type input "[GEOGRAPHIC_DATA]"
type input "SA G"
type input "20.000"
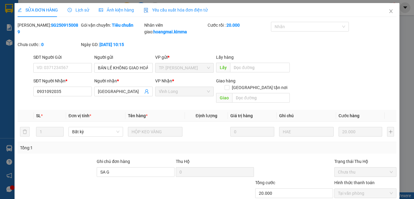
drag, startPoint x: 168, startPoint y: 9, endPoint x: 149, endPoint y: 17, distance: 20.2
click at [169, 9] on span "Yêu cầu xuất hóa đơn điện tử" at bounding box center [176, 10] width 64 height 5
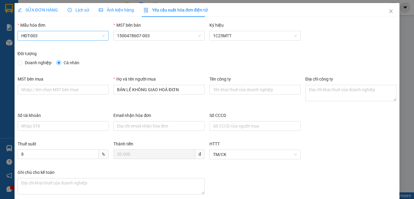
drag, startPoint x: 44, startPoint y: 36, endPoint x: 41, endPoint y: 40, distance: 5.2
click at [45, 36] on span "HĐT-003" at bounding box center [63, 35] width 84 height 9
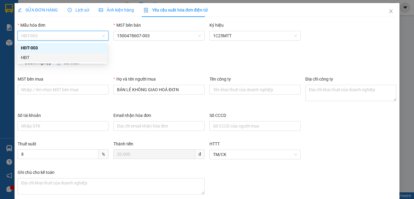
click at [29, 59] on div "HĐT" at bounding box center [62, 57] width 83 height 7
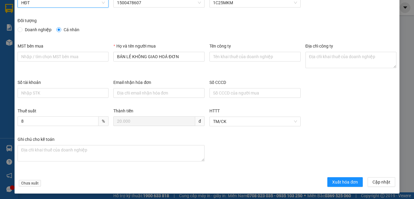
scroll to position [35, 0]
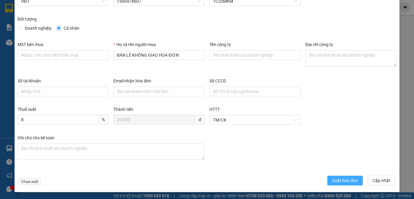
click at [335, 179] on span "Xuất hóa đơn" at bounding box center [345, 180] width 26 height 7
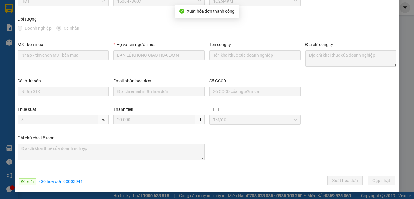
scroll to position [0, 0]
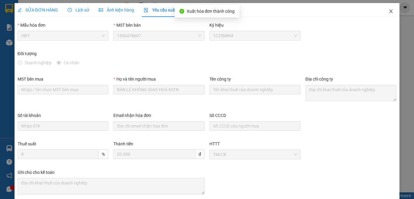
click at [389, 12] on icon "close" at bounding box center [391, 11] width 5 height 5
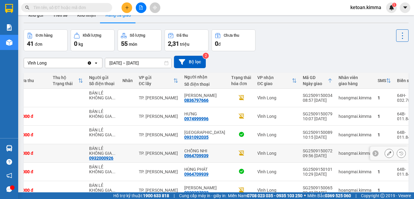
scroll to position [12, 0]
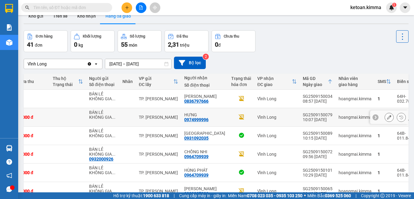
click at [387, 116] on icon at bounding box center [389, 117] width 4 height 4
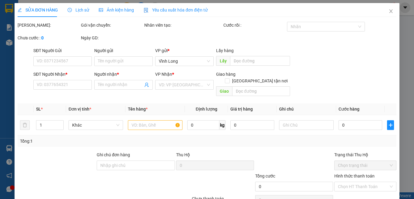
type input "BÁN LẺ KHÔNG GIAO HOÁ ĐƠN"
type input "0974999996"
type input "HƯNG"
type input "SA G"
type input "20.000"
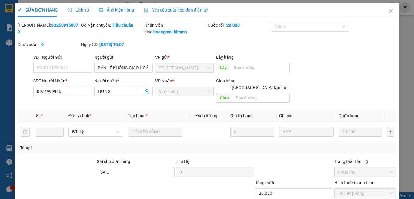
click at [182, 13] on div "Yêu cầu xuất hóa đơn điện tử" at bounding box center [176, 10] width 64 height 7
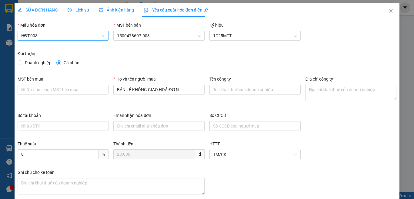
click at [52, 34] on span "HĐT-003" at bounding box center [63, 35] width 84 height 9
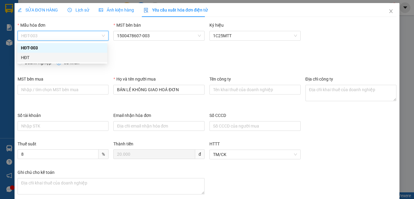
click at [28, 58] on div "HĐT" at bounding box center [62, 57] width 83 height 7
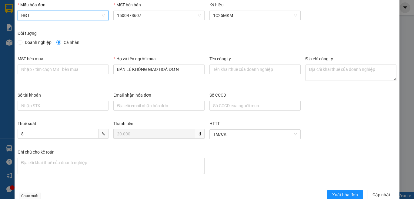
scroll to position [35, 0]
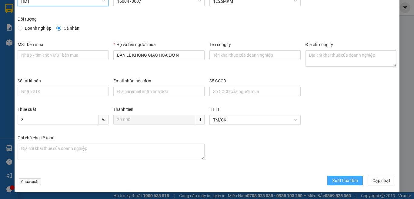
click at [349, 180] on span "Xuất hóa đơn" at bounding box center [345, 180] width 26 height 7
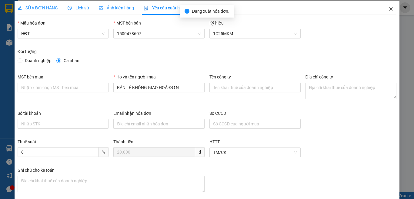
scroll to position [0, 0]
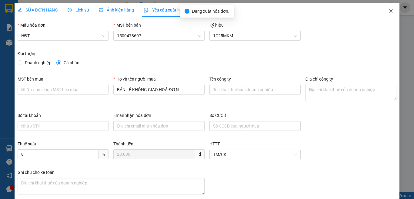
click at [389, 11] on icon "close" at bounding box center [391, 11] width 5 height 5
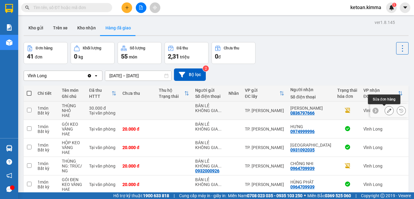
click at [387, 110] on icon at bounding box center [389, 111] width 4 height 4
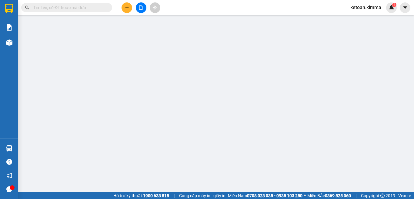
type input "BÁN LẺ KHÔNG GIAO HOÁ ĐƠN"
type input "0836797666"
type input "[PERSON_NAME]"
type input "SA G"
type input "30.000"
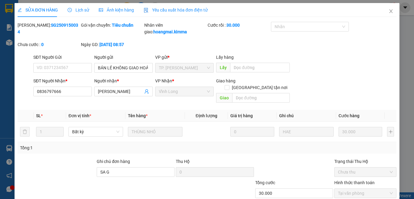
click at [193, 10] on span "Yêu cầu xuất hóa đơn điện tử" at bounding box center [176, 10] width 64 height 5
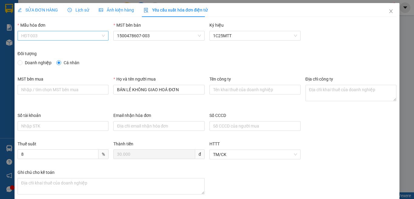
drag, startPoint x: 62, startPoint y: 35, endPoint x: 49, endPoint y: 42, distance: 14.0
click at [60, 35] on span "HĐT-003" at bounding box center [63, 35] width 84 height 9
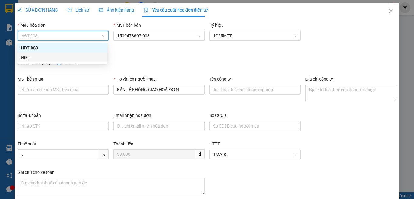
click at [22, 56] on div "HĐT" at bounding box center [62, 57] width 83 height 7
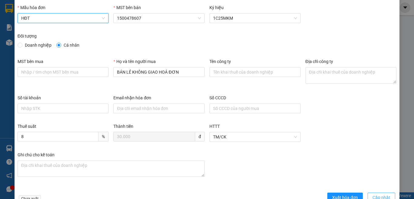
scroll to position [35, 0]
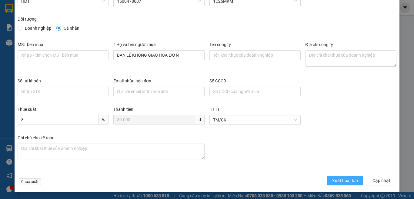
click at [344, 183] on span "Xuất hóa đơn" at bounding box center [345, 180] width 26 height 7
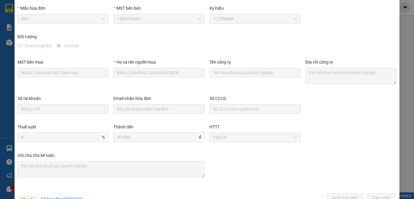
scroll to position [0, 0]
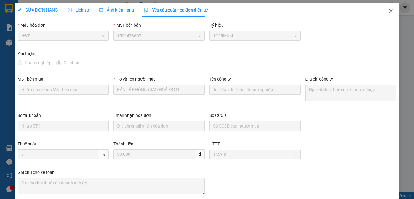
click at [389, 10] on icon "close" at bounding box center [391, 11] width 5 height 5
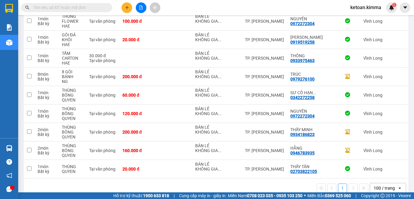
scroll to position [709, 0]
